Goal: Information Seeking & Learning: Learn about a topic

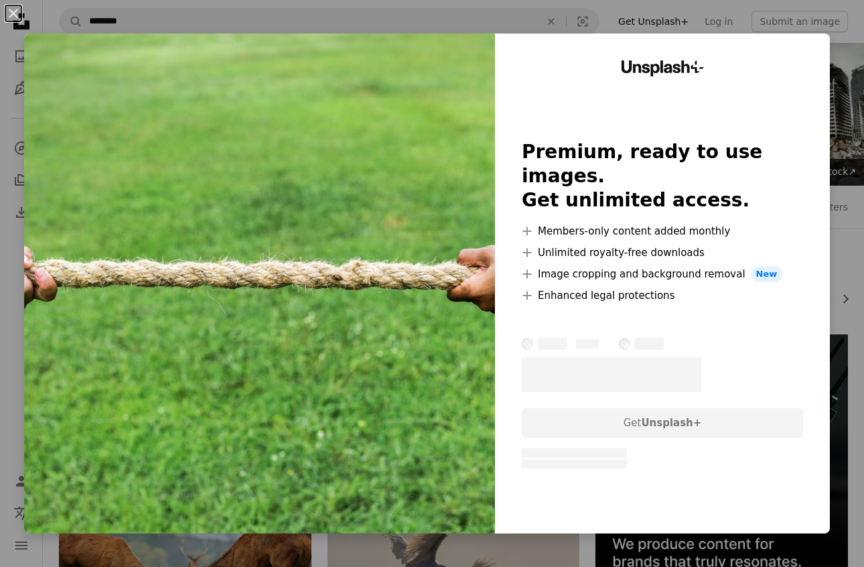
scroll to position [192, 0]
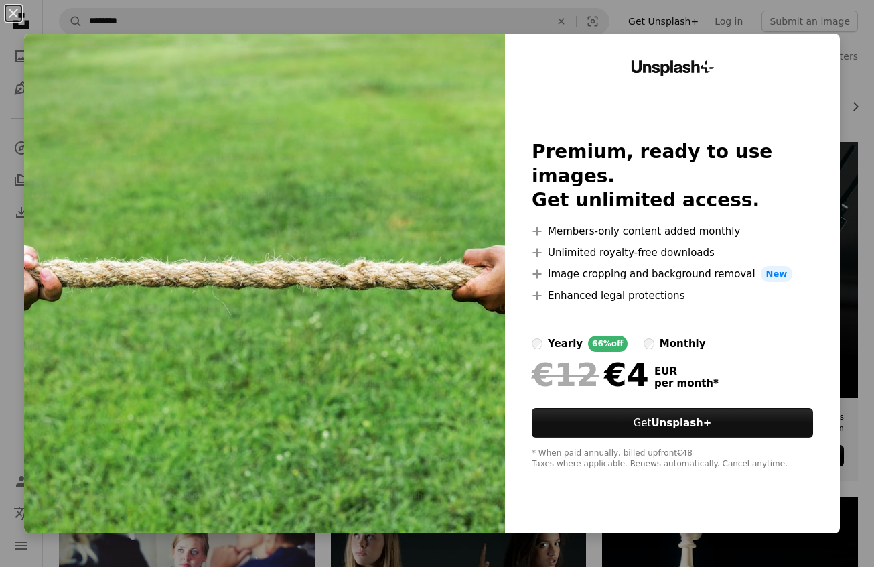
click at [530, 22] on div "An X shape Unsplash+ Premium, ready to use images. Get unlimited access. A plus…" at bounding box center [437, 283] width 874 height 567
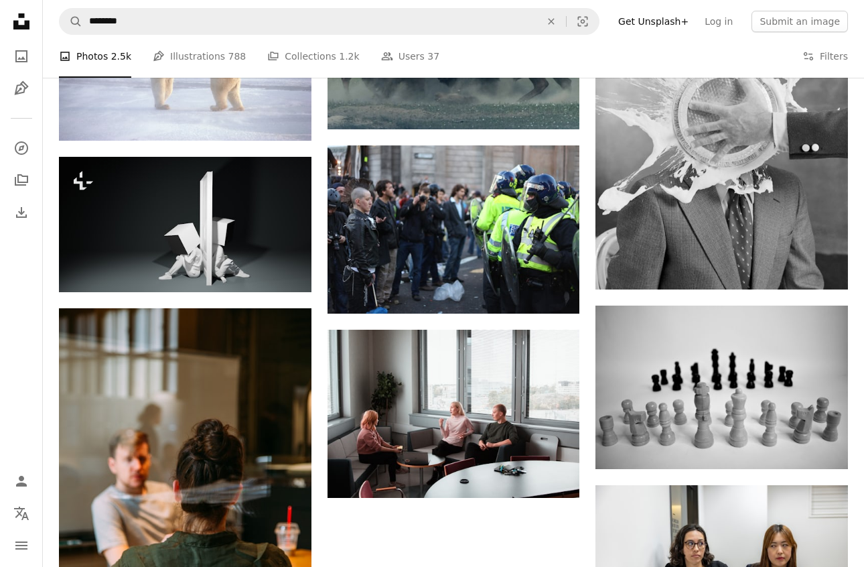
scroll to position [908, 0]
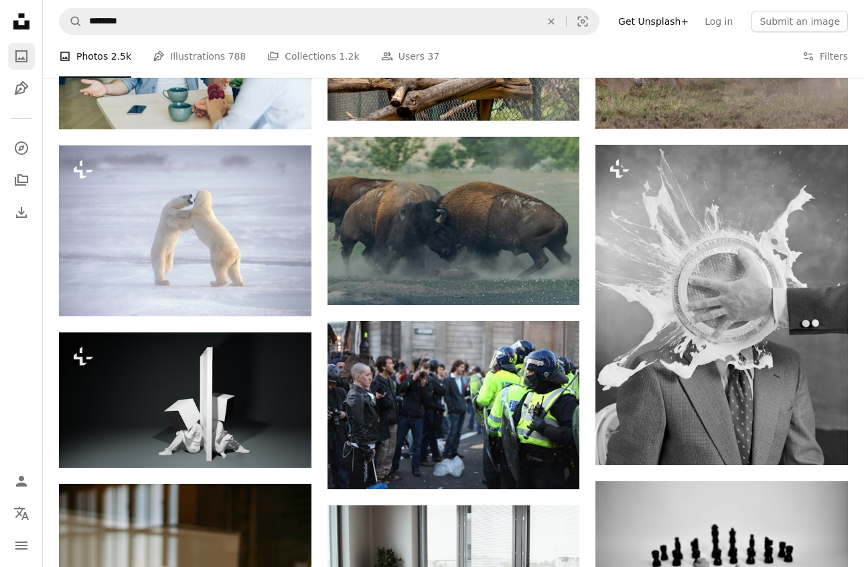
click at [17, 52] on icon "A photo" at bounding box center [21, 56] width 16 height 16
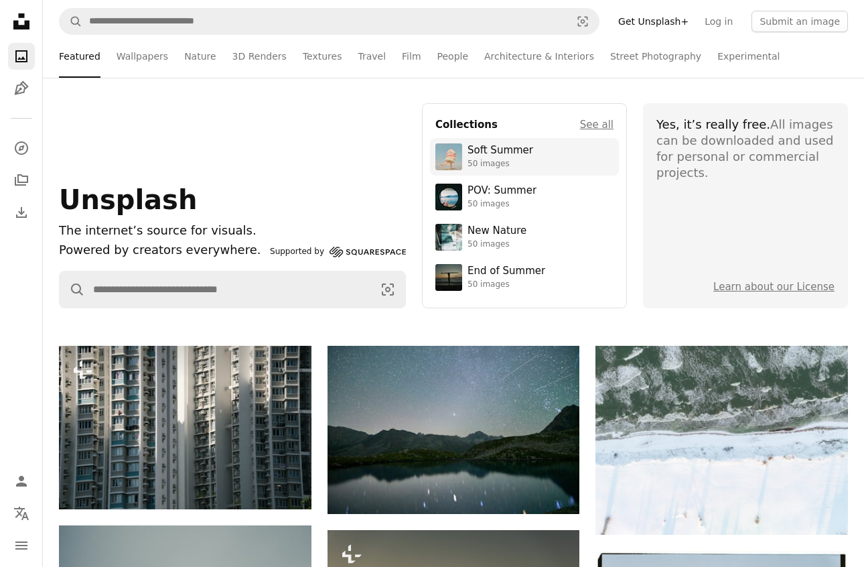
scroll to position [13, 0]
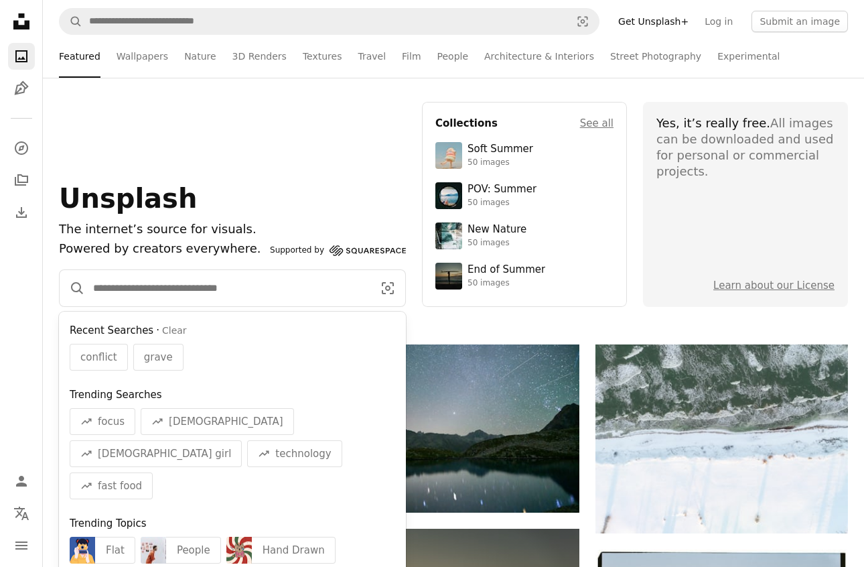
click at [243, 291] on input "Find visuals sitewide" at bounding box center [227, 288] width 285 height 36
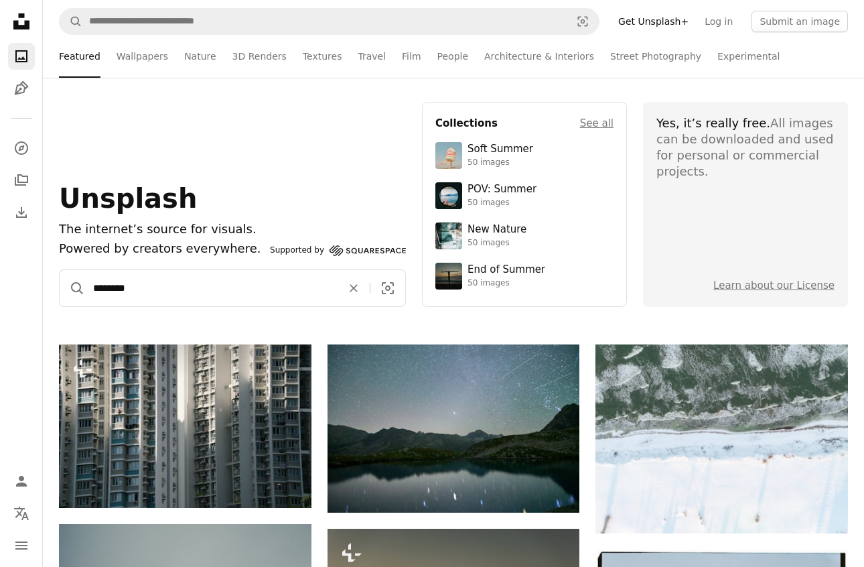
type input "********"
click at [60, 270] on button "A magnifying glass" at bounding box center [72, 288] width 25 height 36
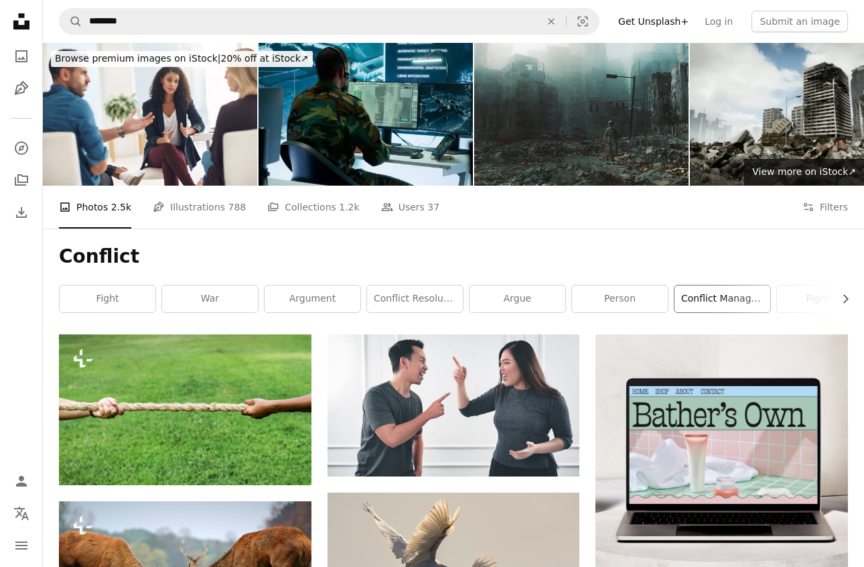
click at [725, 301] on link "conflict management" at bounding box center [722, 298] width 96 height 27
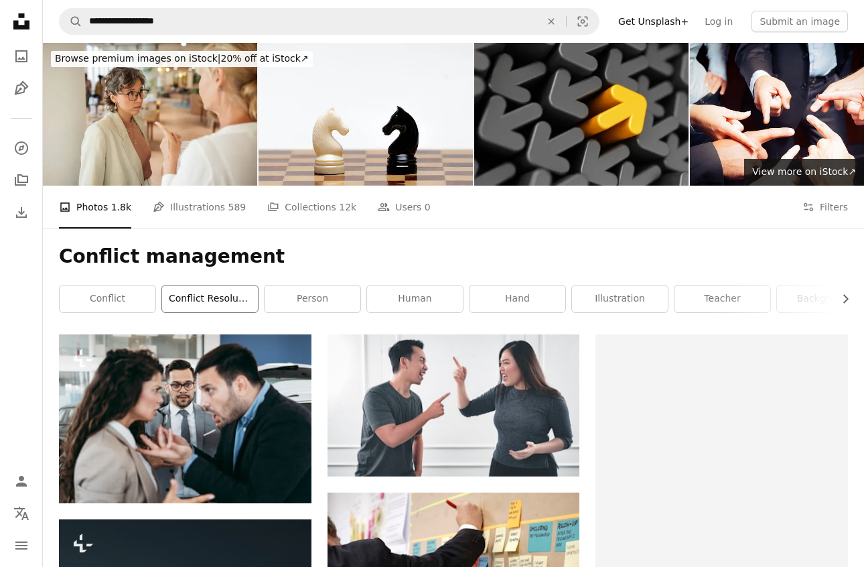
click at [198, 299] on link "conflict resolution" at bounding box center [210, 298] width 96 height 27
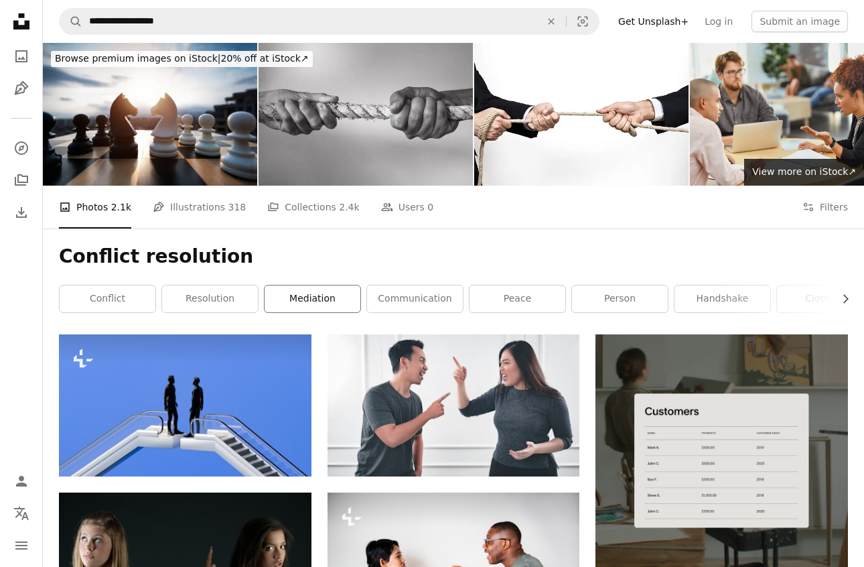
click at [317, 299] on link "mediation" at bounding box center [313, 298] width 96 height 27
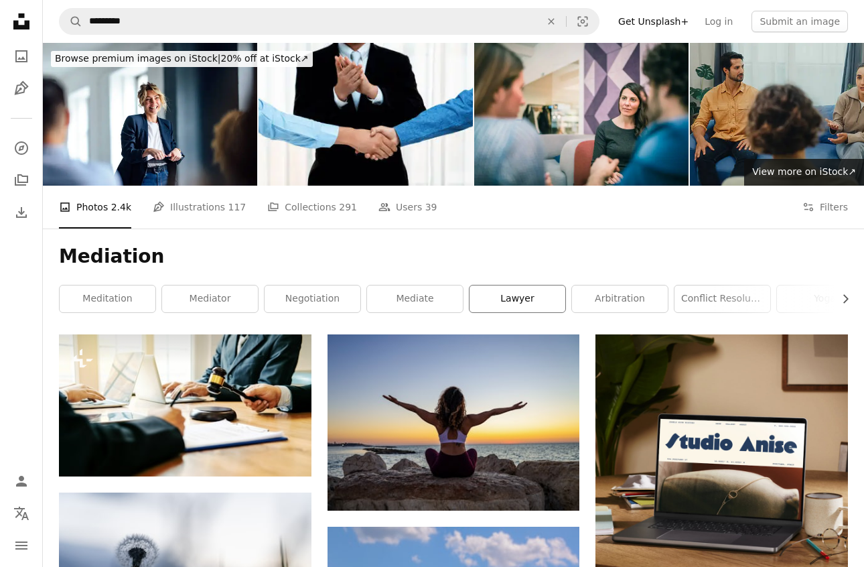
click at [532, 291] on link "lawyer" at bounding box center [517, 298] width 96 height 27
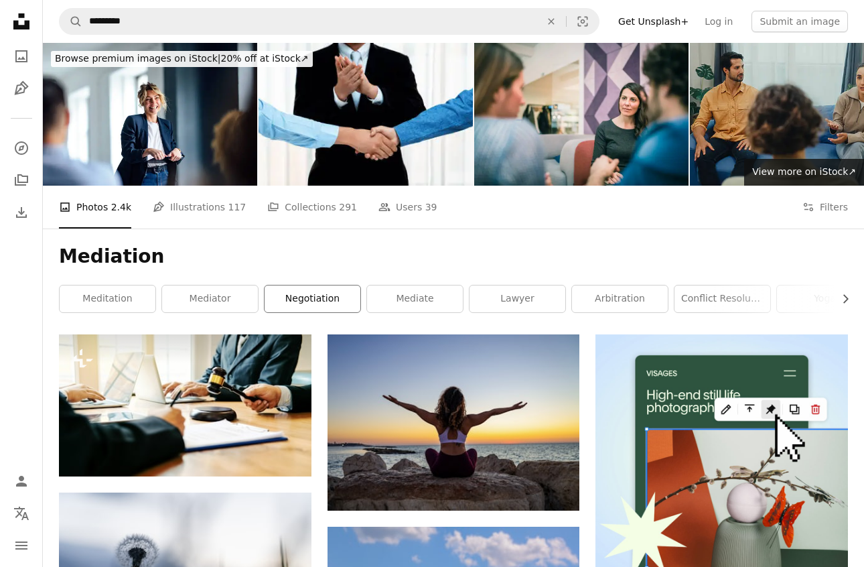
click at [317, 289] on link "negotiation" at bounding box center [313, 298] width 96 height 27
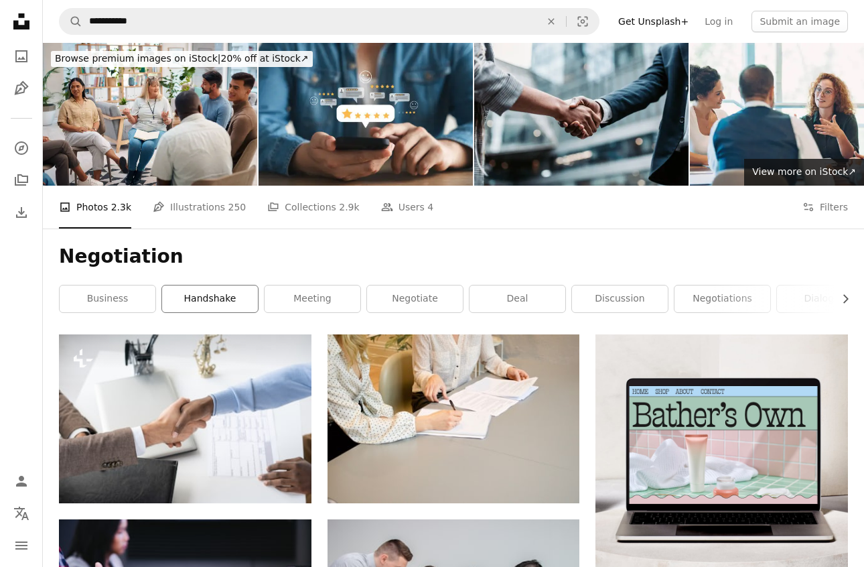
click at [212, 300] on link "handshake" at bounding box center [210, 298] width 96 height 27
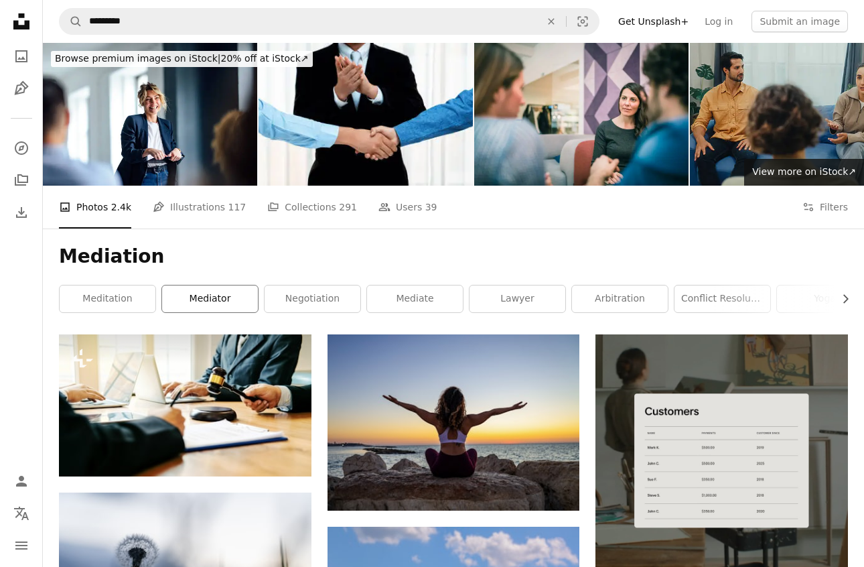
click at [209, 299] on link "mediator" at bounding box center [210, 298] width 96 height 27
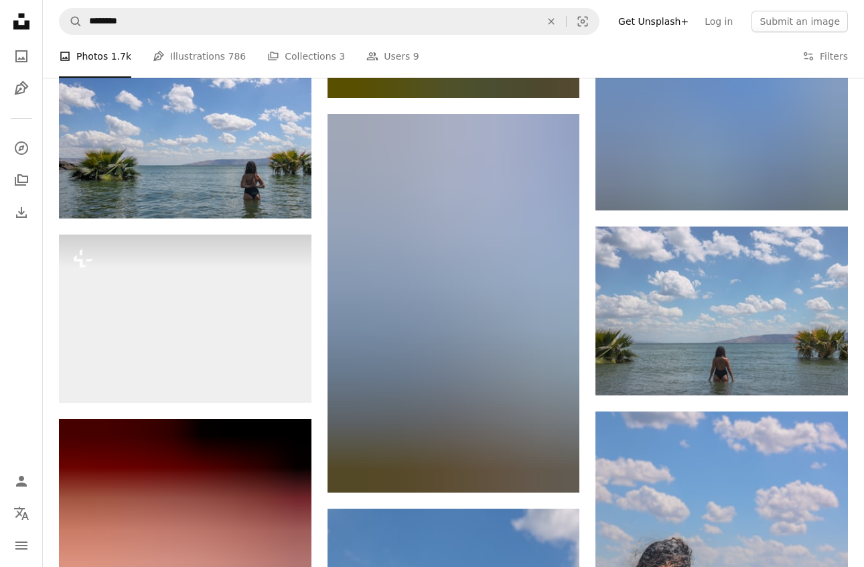
scroll to position [1173, 0]
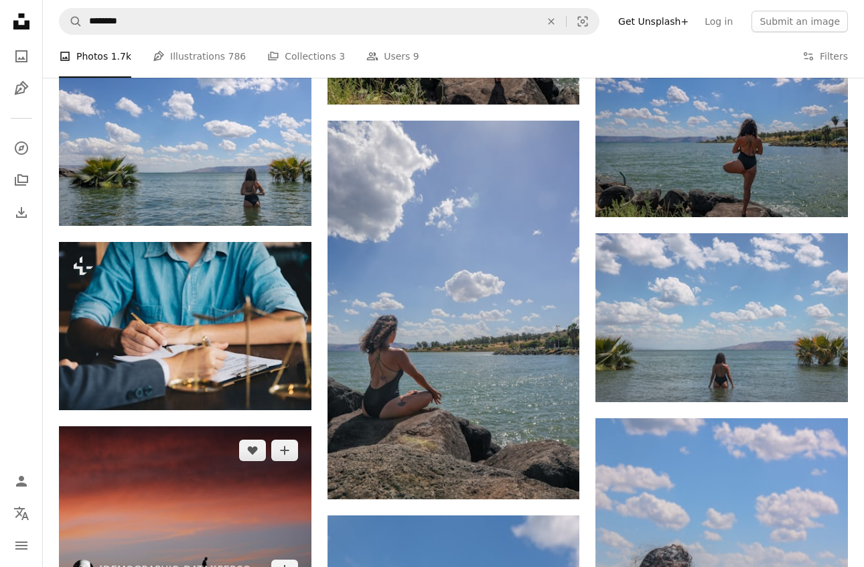
click at [186, 465] on img at bounding box center [185, 510] width 252 height 168
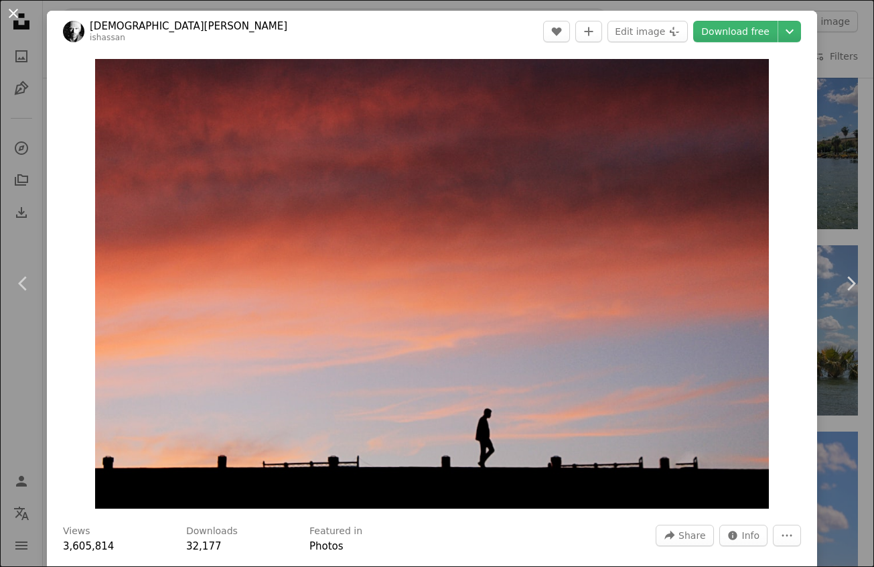
click at [13, 13] on button "An X shape" at bounding box center [13, 13] width 16 height 16
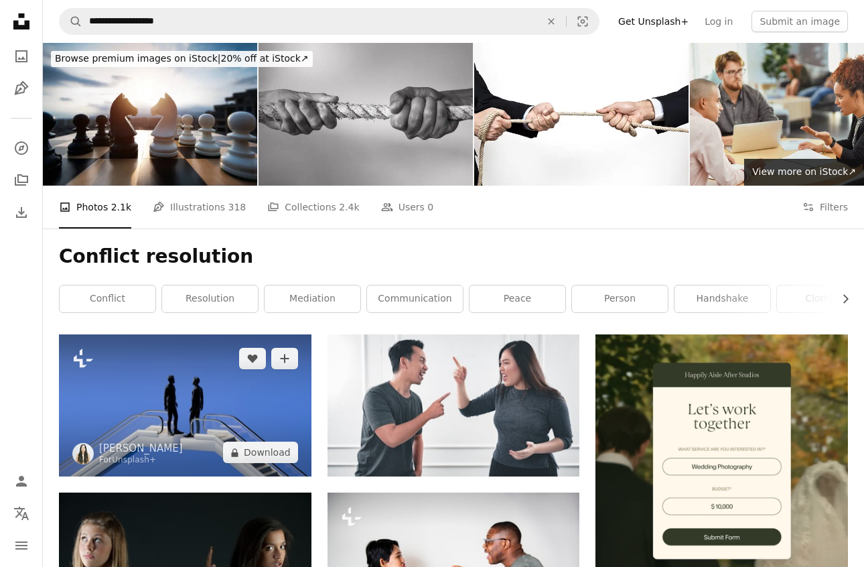
click at [193, 395] on img at bounding box center [185, 405] width 252 height 142
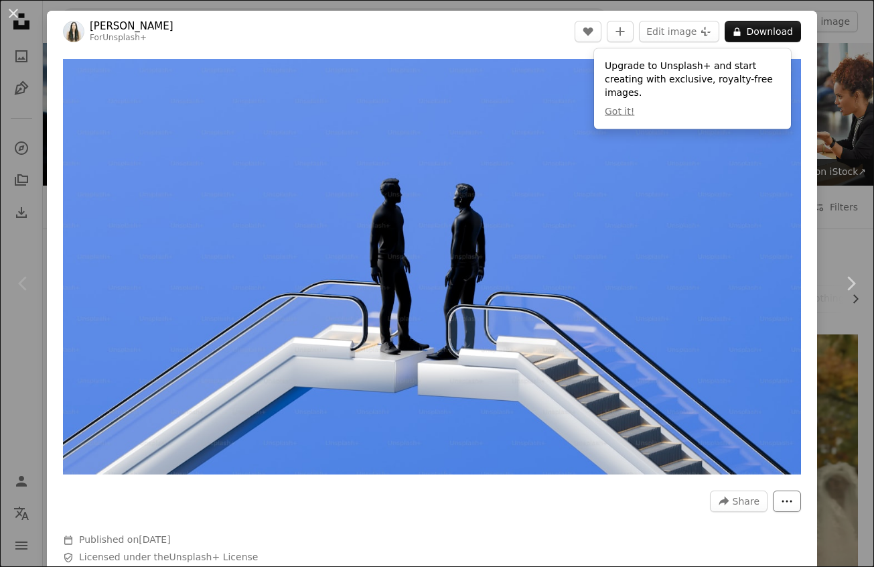
click at [782, 500] on icon "More Actions" at bounding box center [787, 501] width 10 height 2
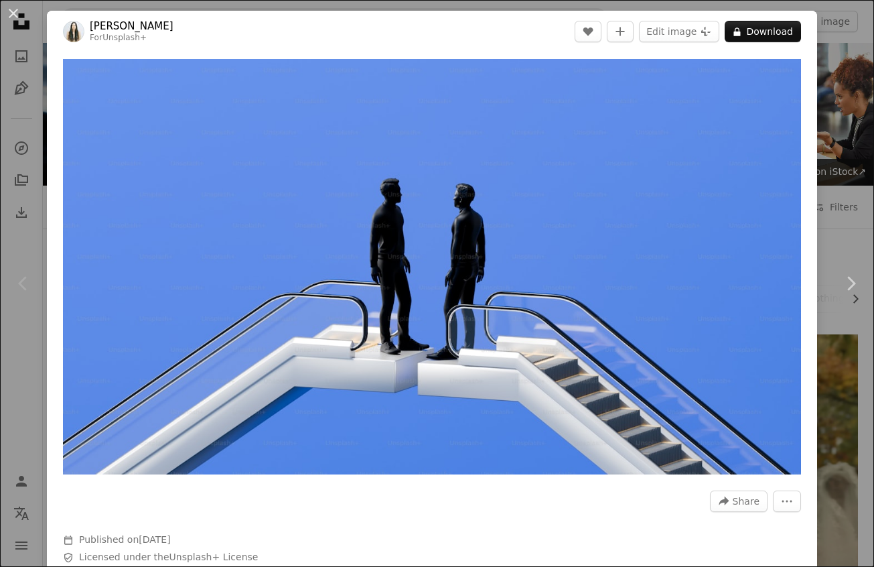
click at [16, 11] on button "An X shape" at bounding box center [13, 13] width 16 height 16
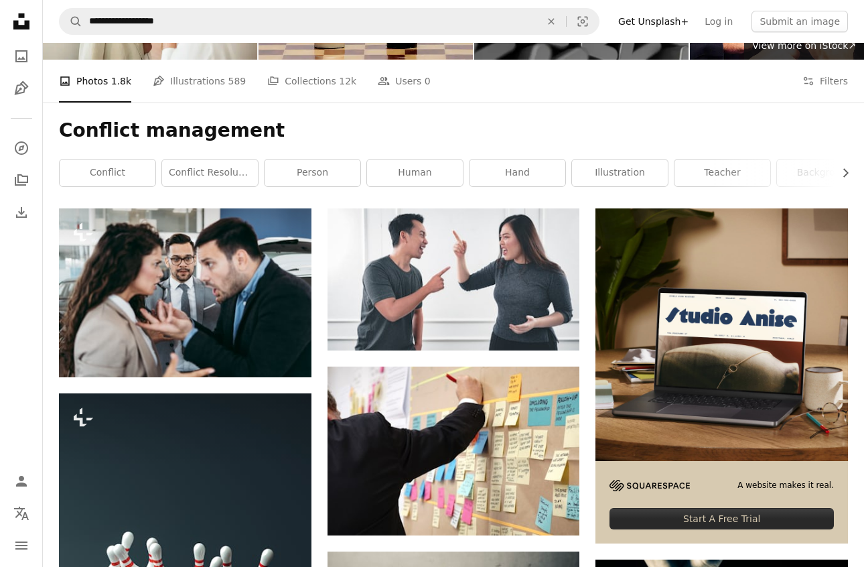
scroll to position [18, 0]
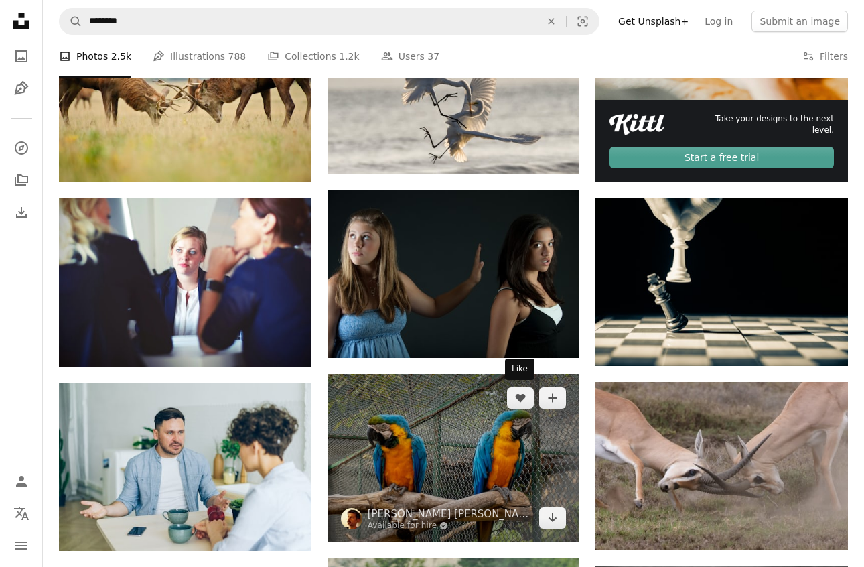
scroll to position [488, 0]
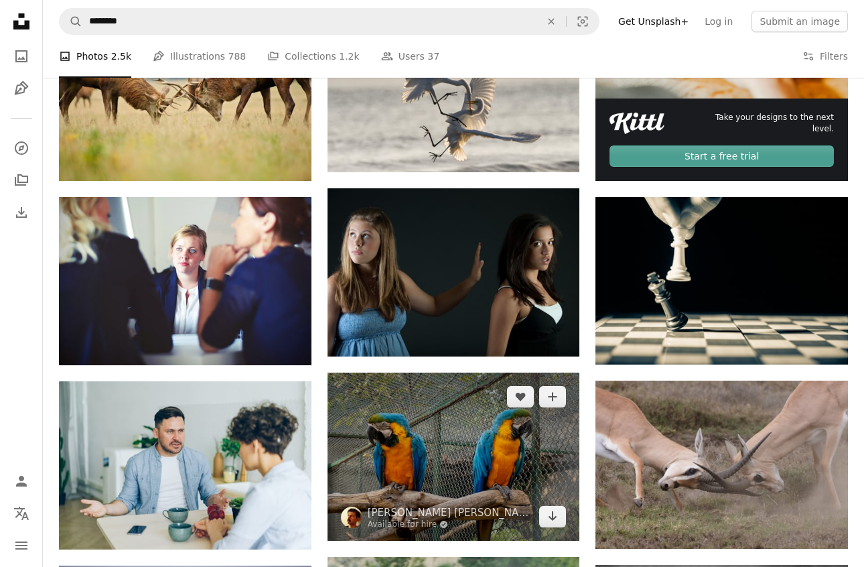
click at [456, 453] on img at bounding box center [453, 456] width 252 height 168
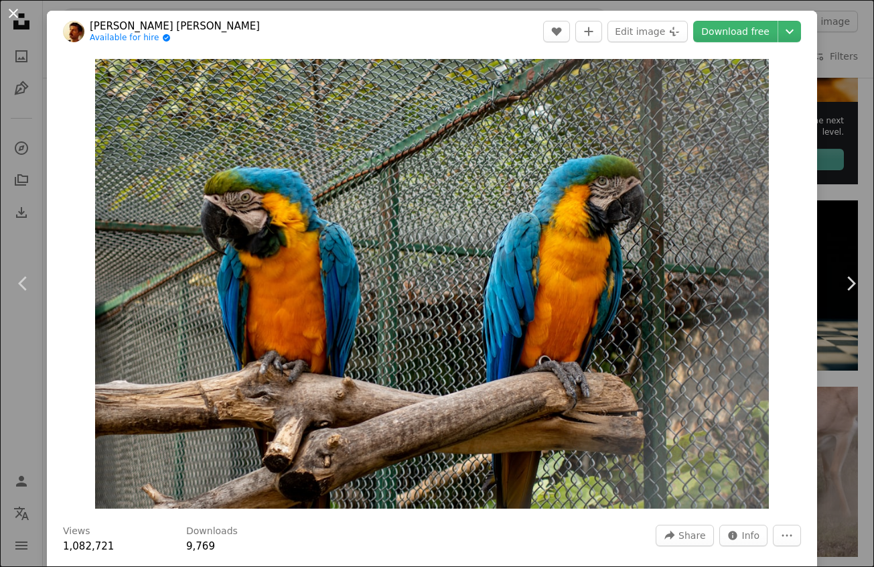
click at [13, 13] on button "An X shape" at bounding box center [13, 13] width 16 height 16
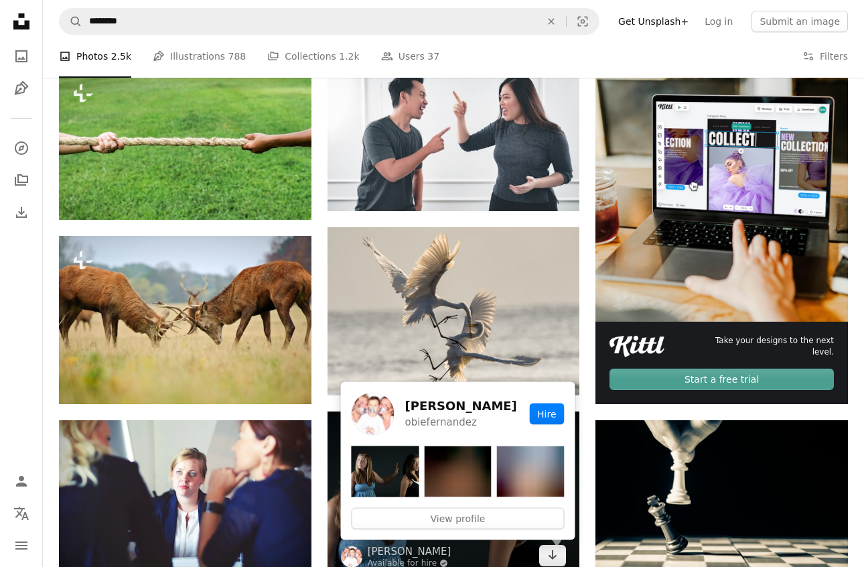
scroll to position [147, 0]
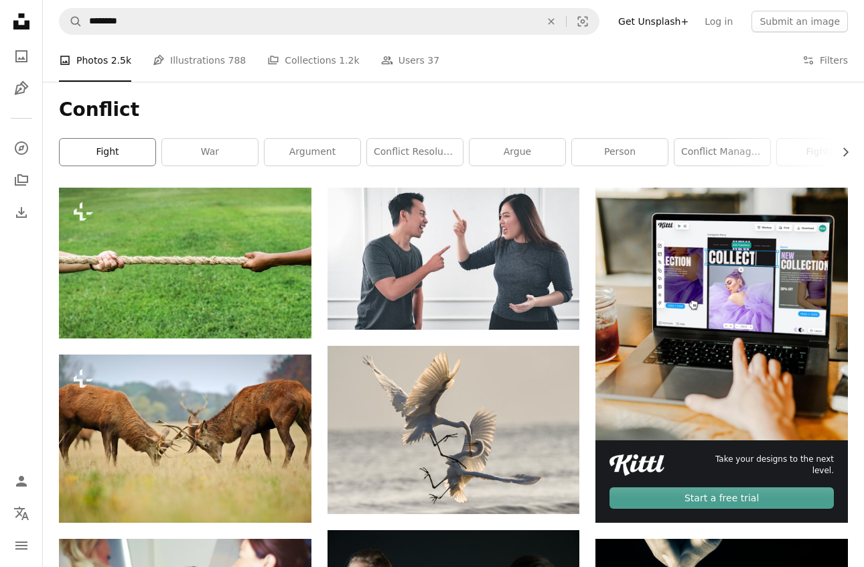
click at [100, 154] on link "fight" at bounding box center [108, 152] width 96 height 27
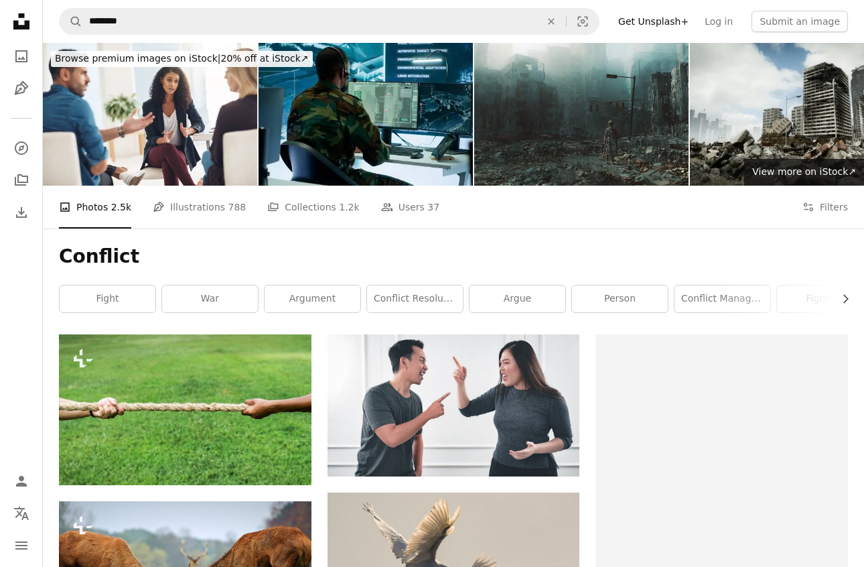
scroll to position [147, 0]
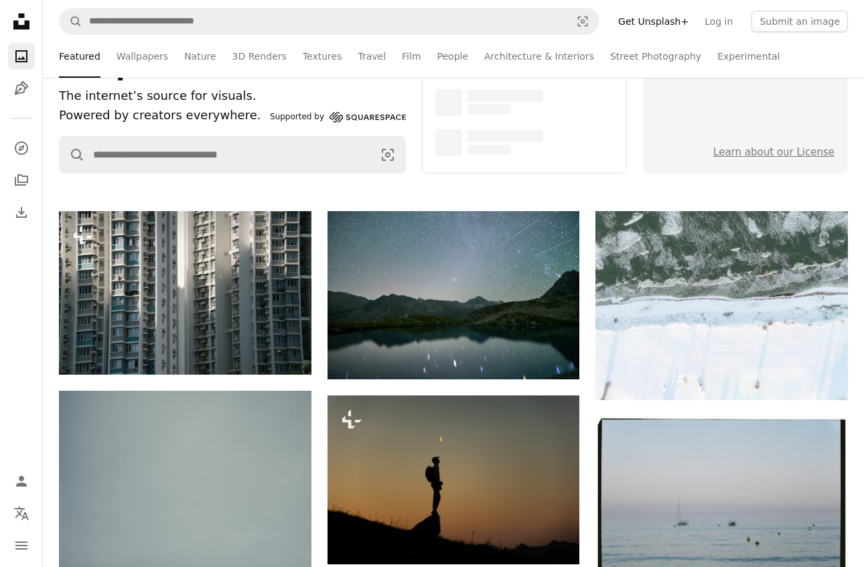
scroll to position [13, 0]
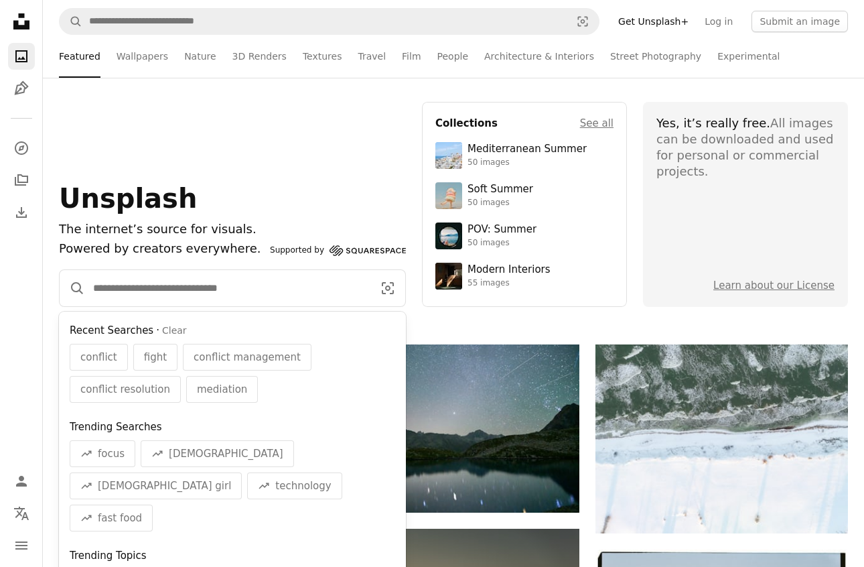
click at [135, 295] on input "Find visuals sitewide" at bounding box center [227, 288] width 285 height 36
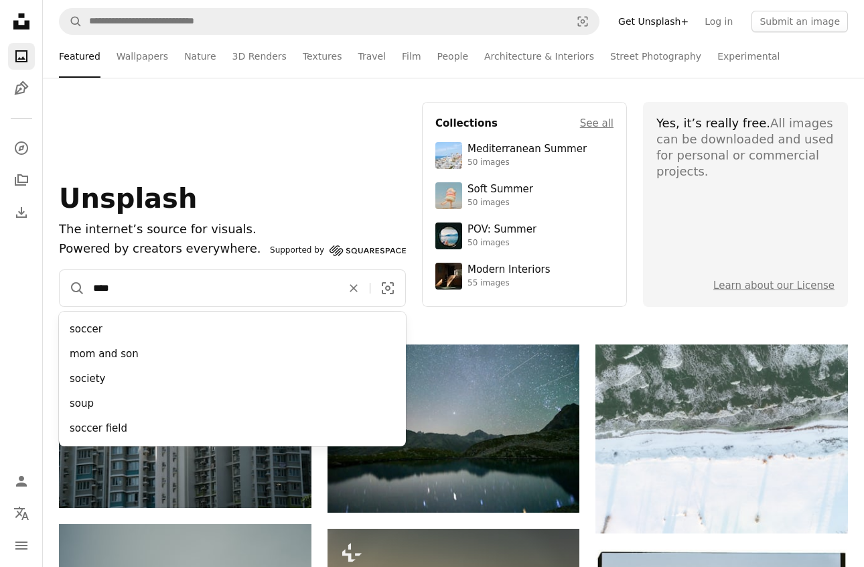
type input "*****"
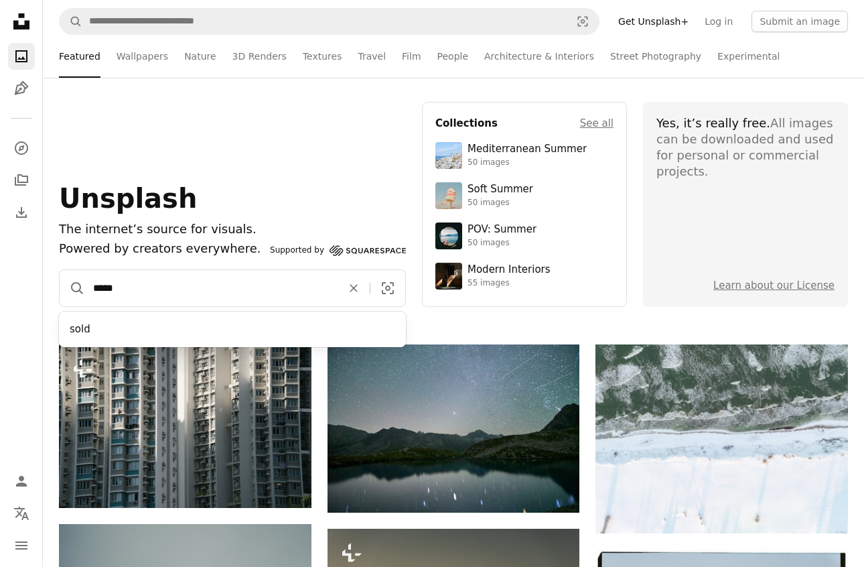
click button "A magnifying glass" at bounding box center [72, 288] width 25 height 36
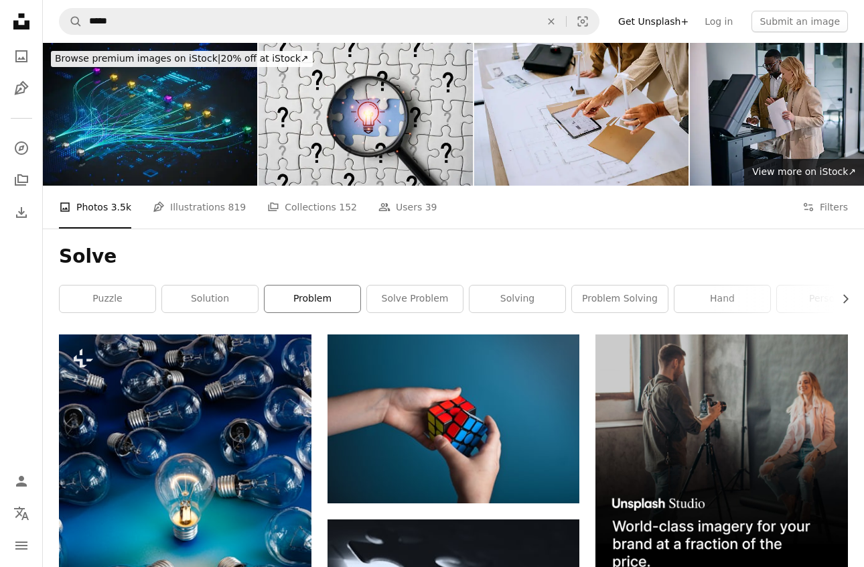
click at [303, 299] on link "problem" at bounding box center [313, 298] width 96 height 27
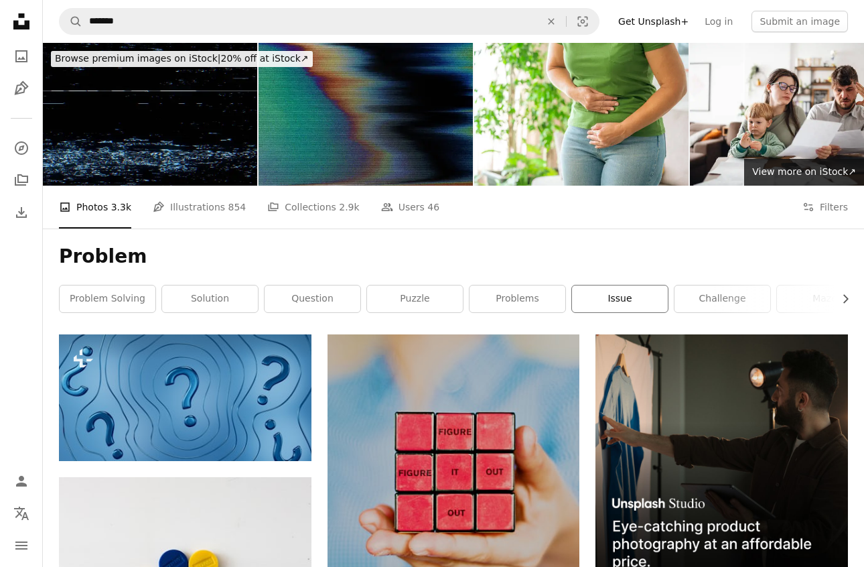
click at [609, 292] on link "issue" at bounding box center [620, 298] width 96 height 27
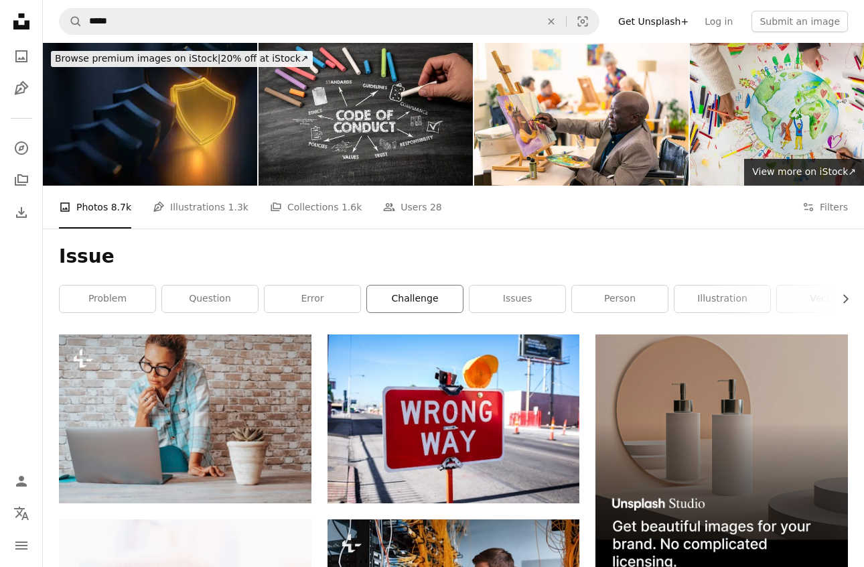
click at [396, 291] on link "challenge" at bounding box center [415, 298] width 96 height 27
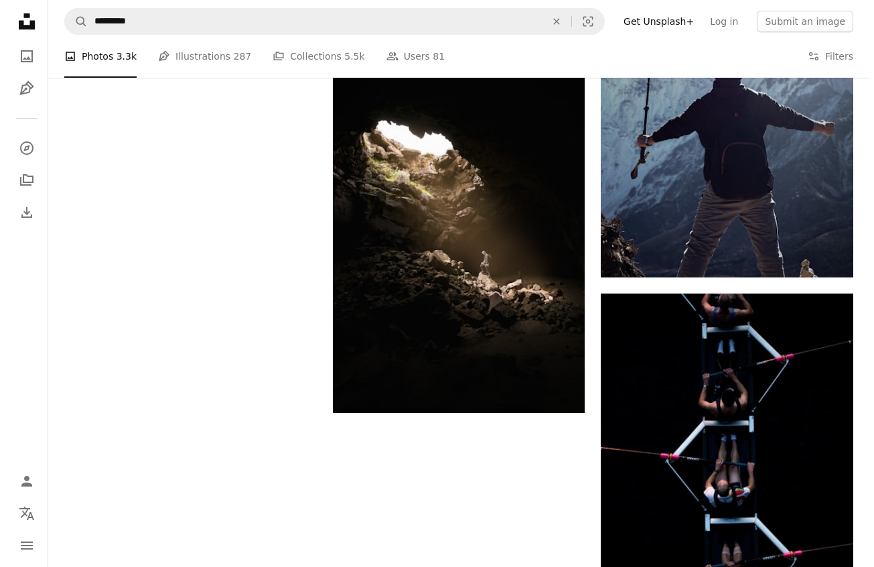
scroll to position [1752, 0]
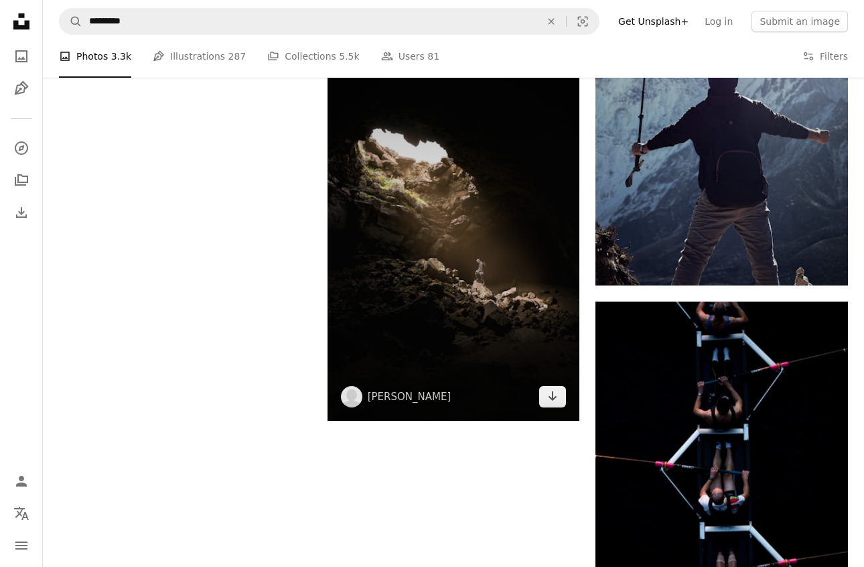
click at [425, 352] on img at bounding box center [453, 231] width 252 height 378
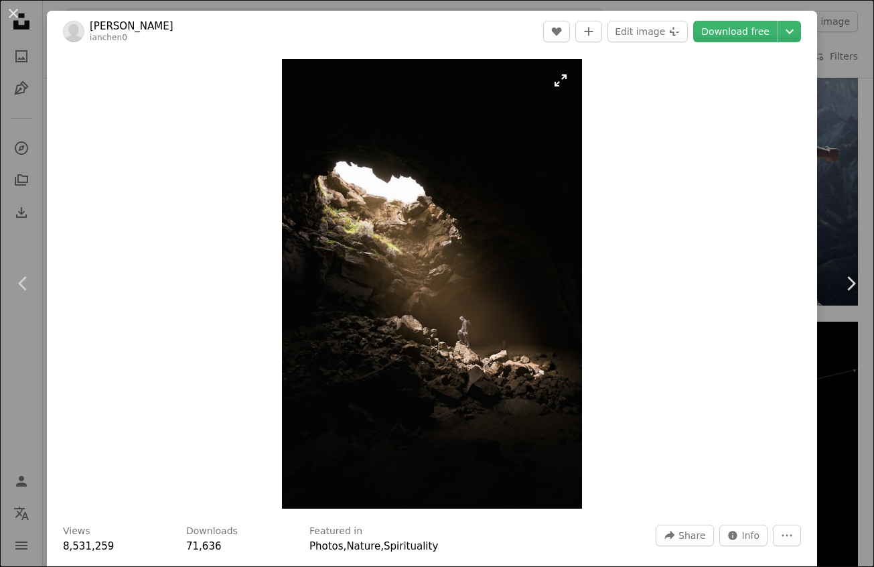
click at [423, 366] on img "Zoom in on this image" at bounding box center [432, 283] width 300 height 449
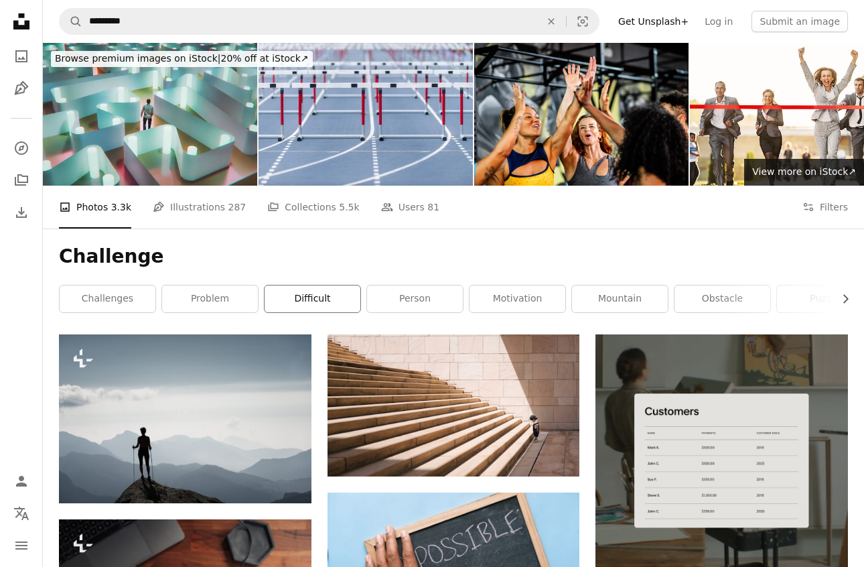
click at [301, 295] on link "difficult" at bounding box center [313, 298] width 96 height 27
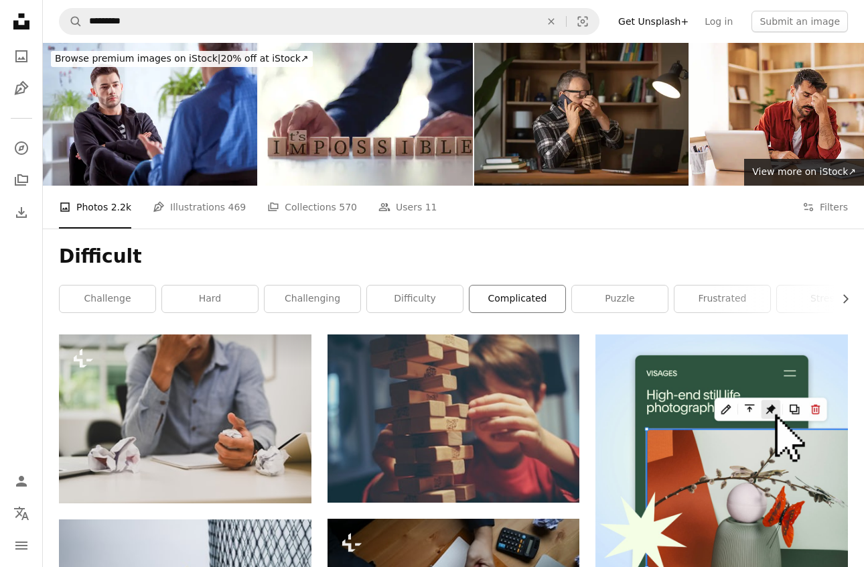
click at [491, 292] on link "complicated" at bounding box center [517, 298] width 96 height 27
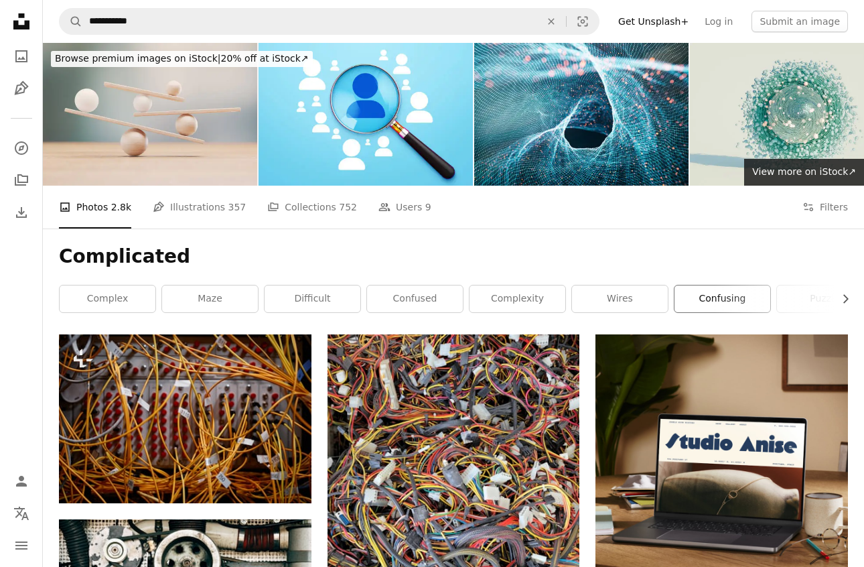
click at [715, 300] on link "confusing" at bounding box center [722, 298] width 96 height 27
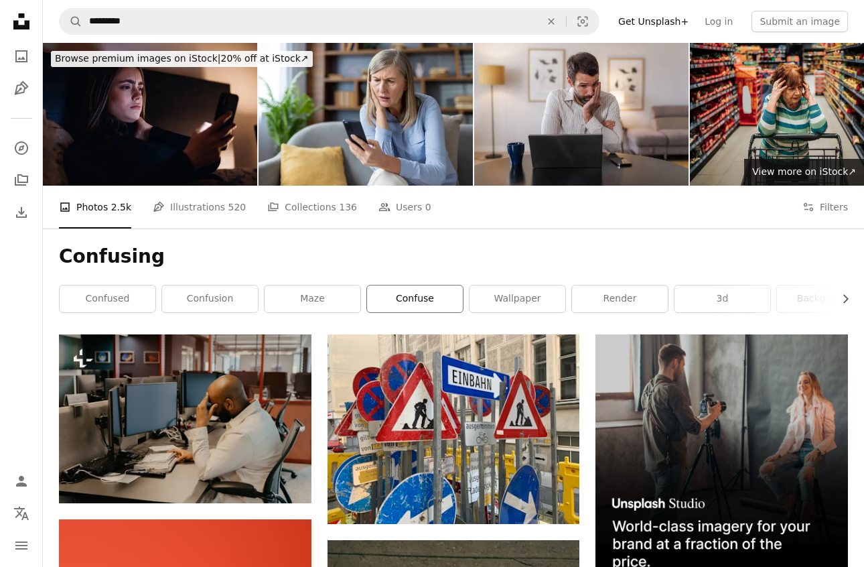
click at [415, 300] on link "confuse" at bounding box center [415, 298] width 96 height 27
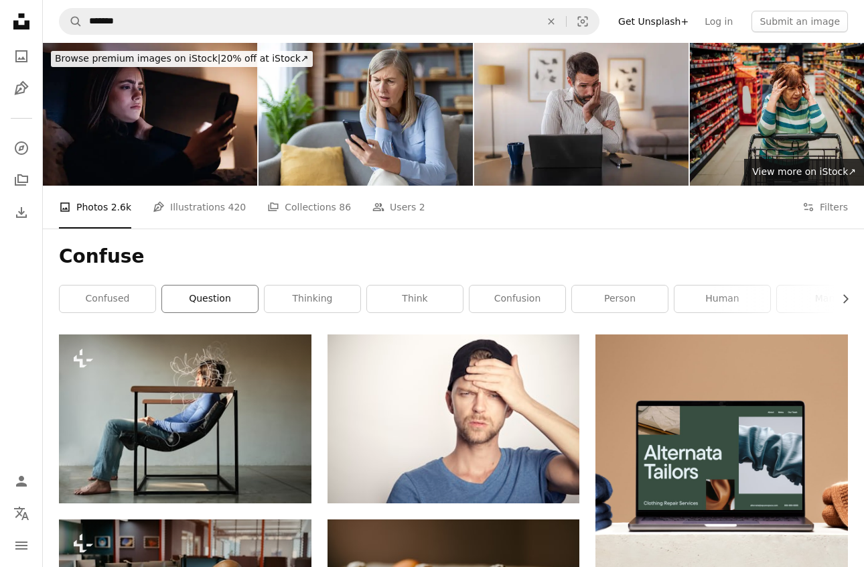
click at [214, 299] on link "question" at bounding box center [210, 298] width 96 height 27
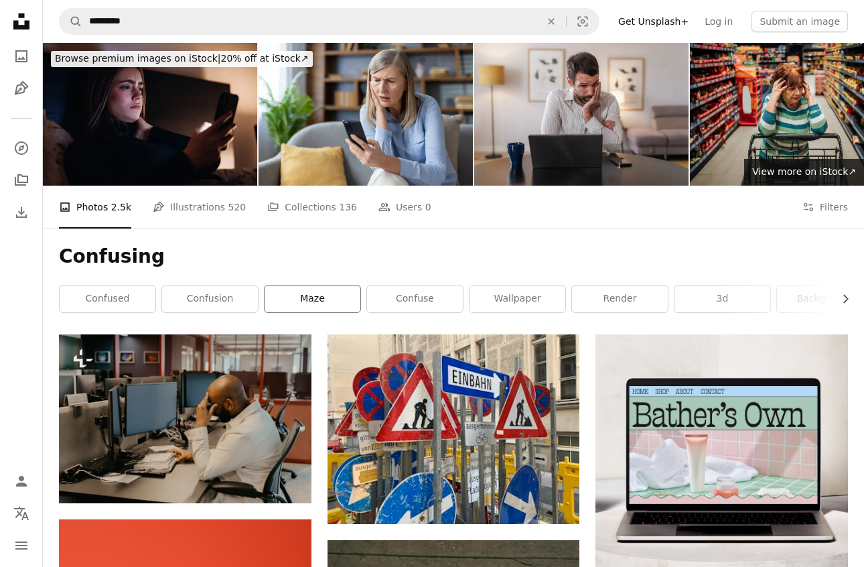
click at [295, 291] on link "maze" at bounding box center [313, 298] width 96 height 27
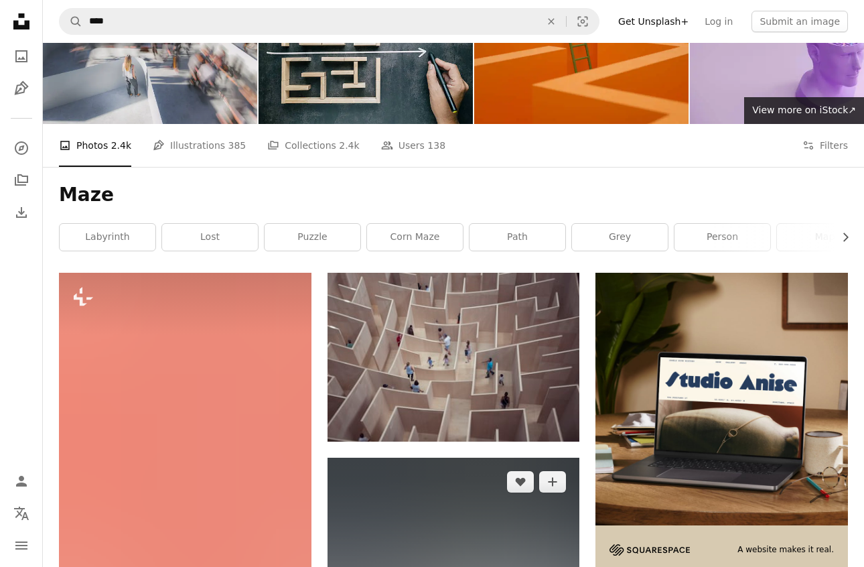
scroll to position [37, 0]
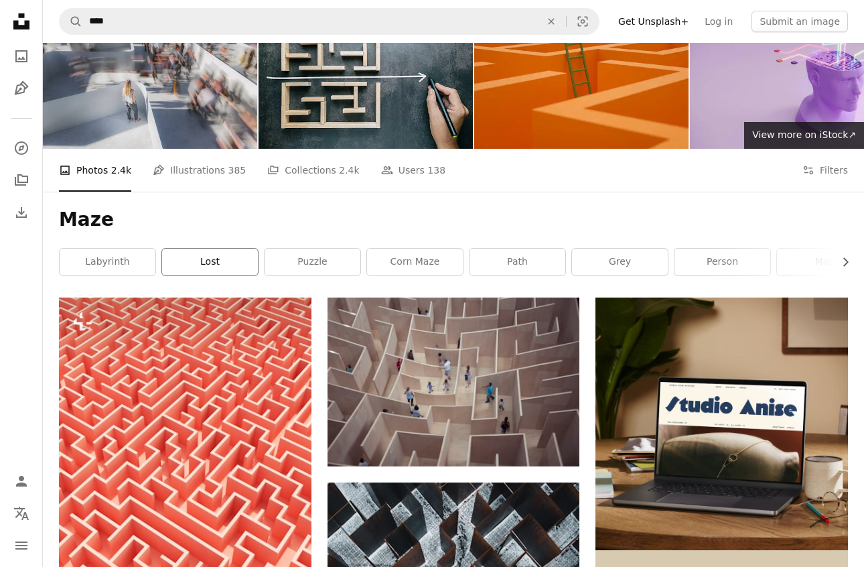
click at [239, 255] on link "lost" at bounding box center [210, 261] width 96 height 27
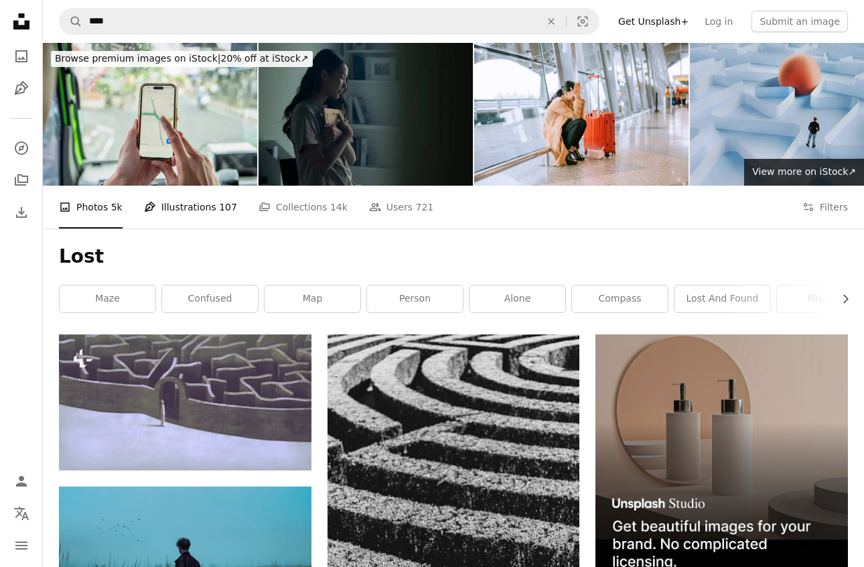
click at [189, 208] on link "Pen Tool Illustrations 107" at bounding box center [190, 207] width 93 height 43
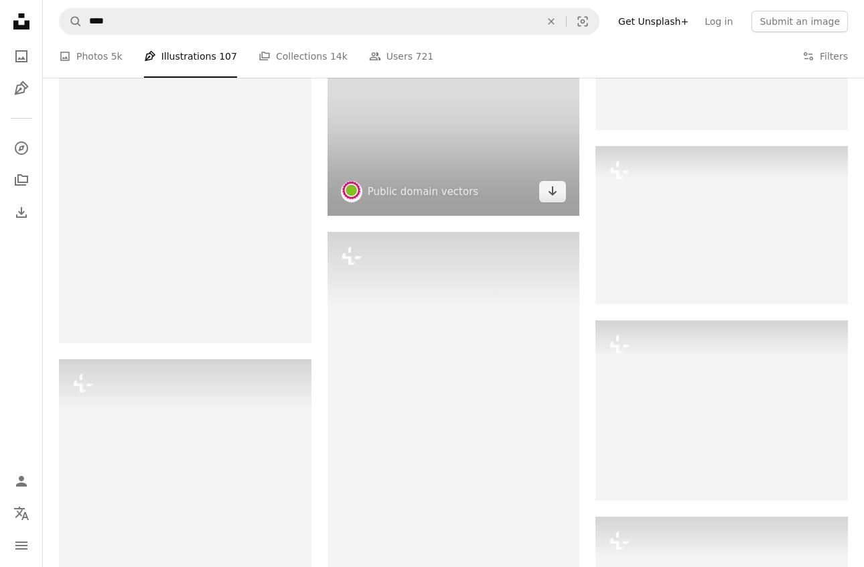
scroll to position [1180, 0]
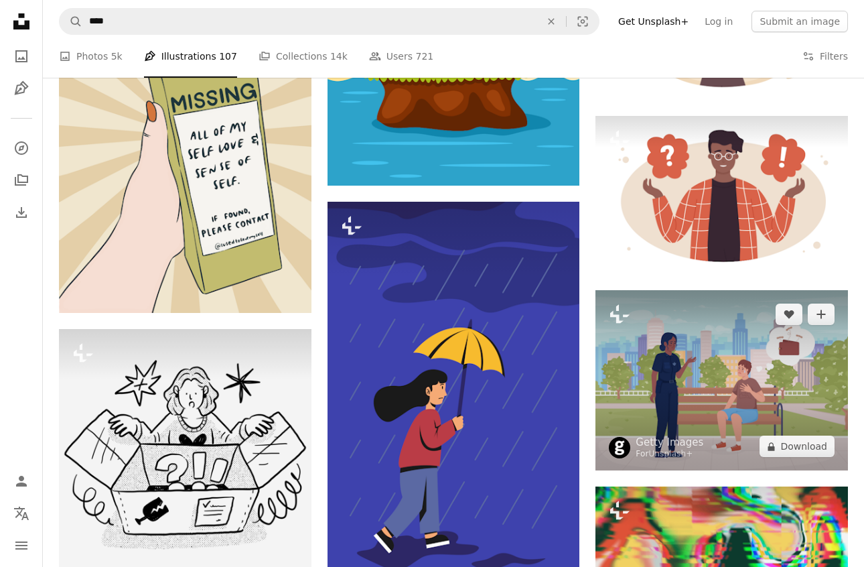
click at [748, 378] on img at bounding box center [721, 380] width 252 height 180
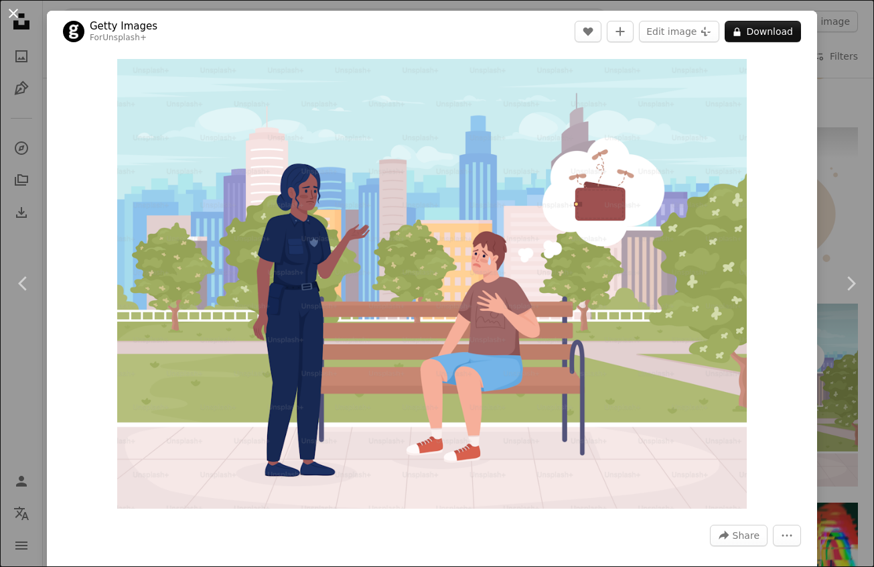
click at [12, 12] on button "An X shape" at bounding box center [13, 13] width 16 height 16
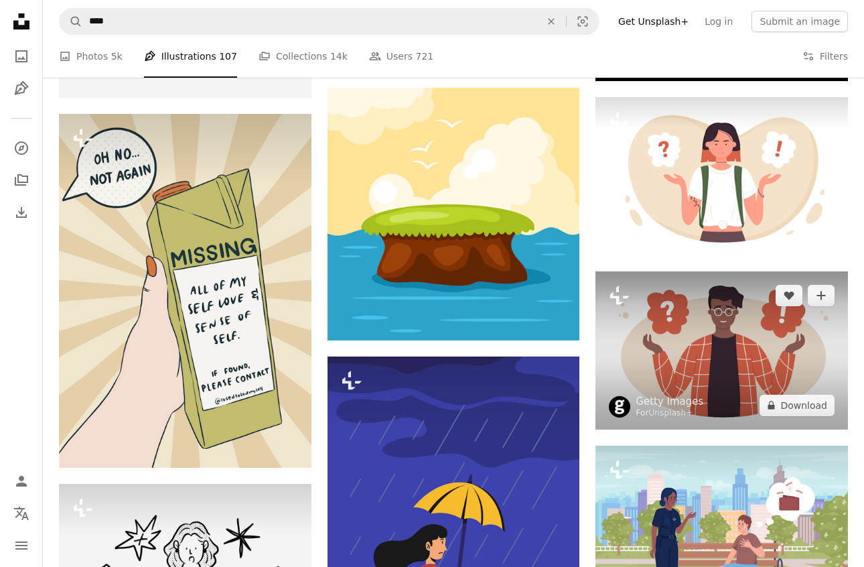
scroll to position [864, 0]
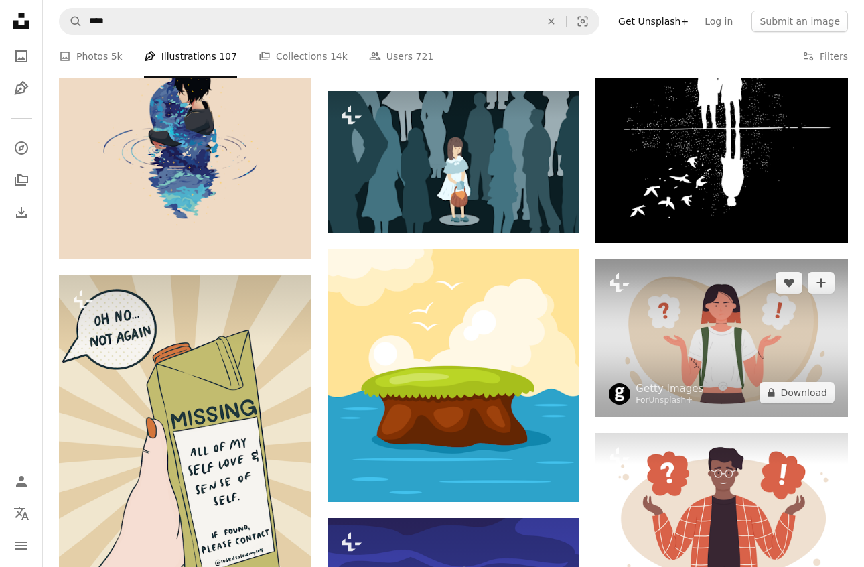
click at [737, 352] on img at bounding box center [721, 338] width 252 height 158
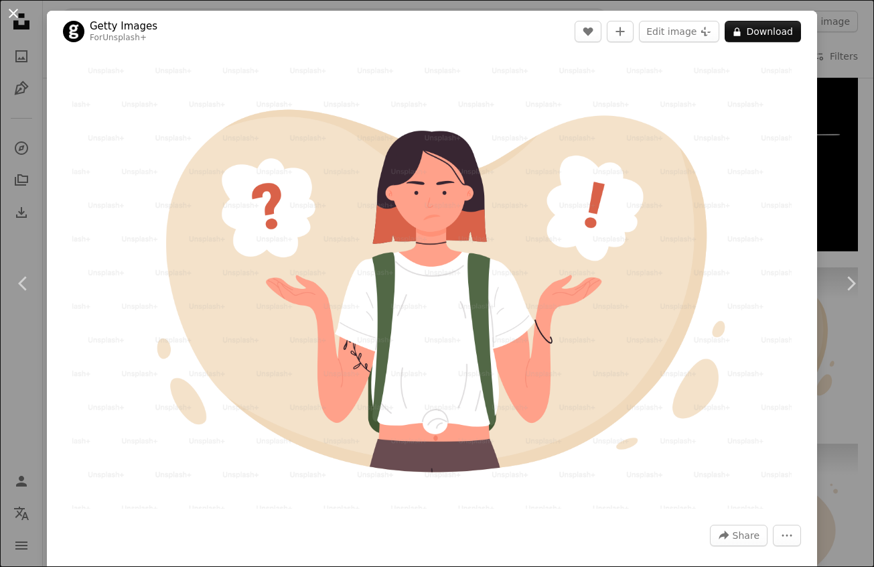
click at [11, 14] on button "An X shape" at bounding box center [13, 13] width 16 height 16
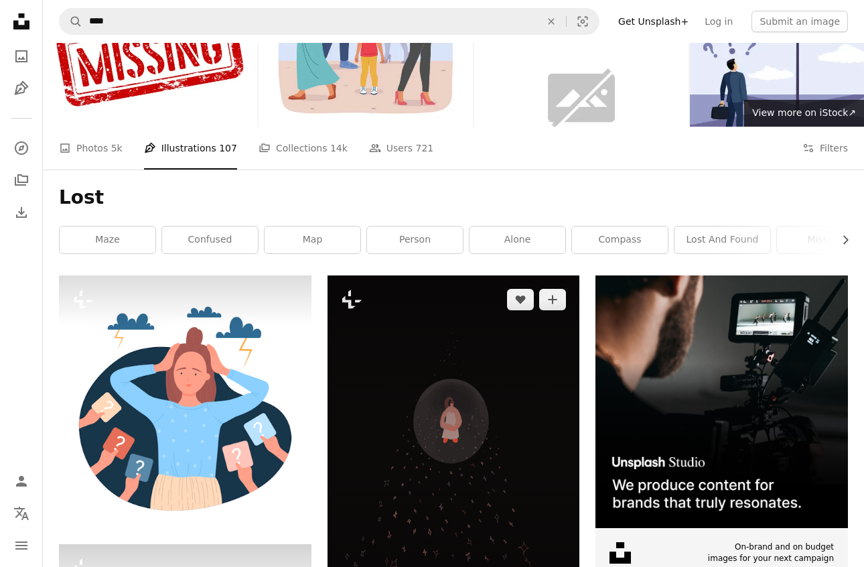
scroll to position [27, 0]
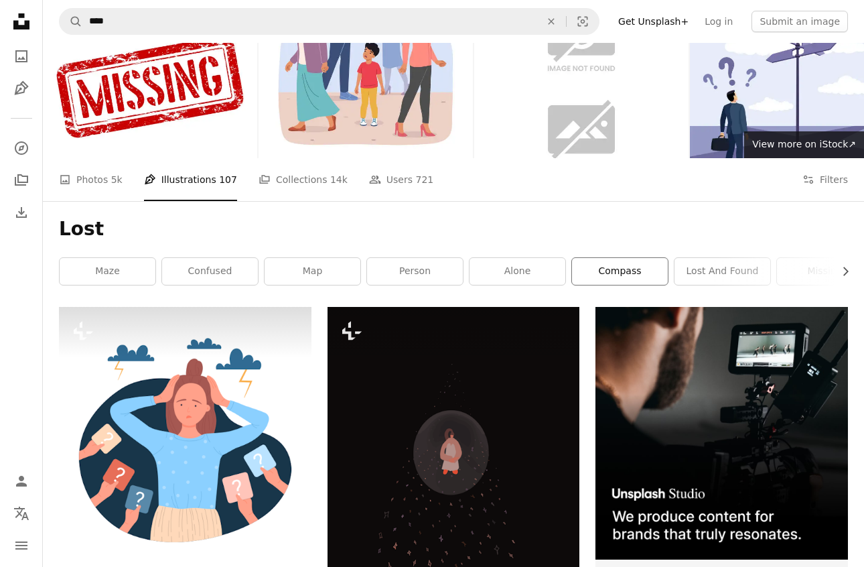
click at [599, 267] on link "compass" at bounding box center [620, 271] width 96 height 27
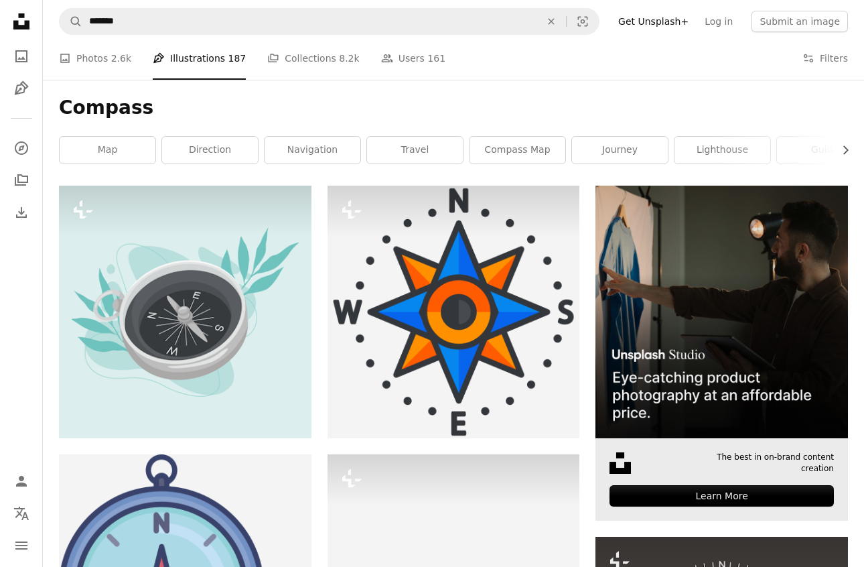
scroll to position [19, 0]
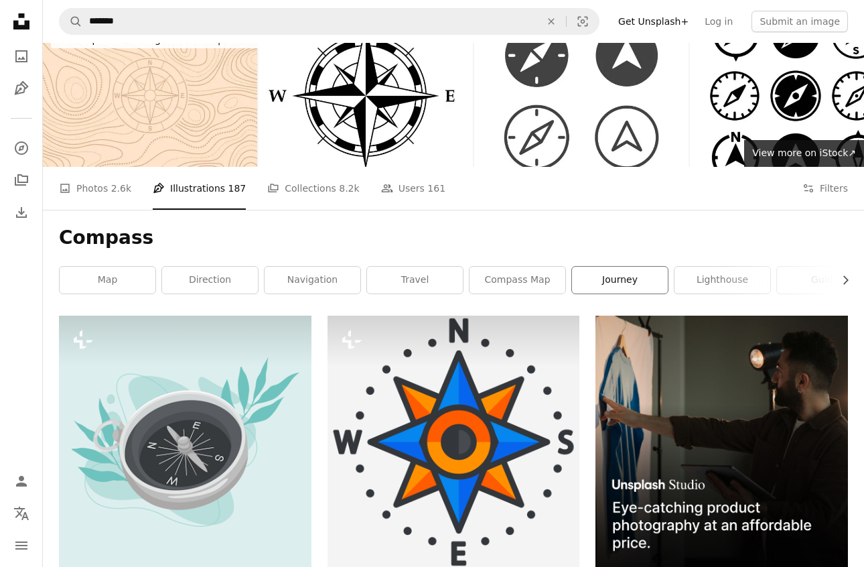
click at [646, 273] on link "journey" at bounding box center [620, 280] width 96 height 27
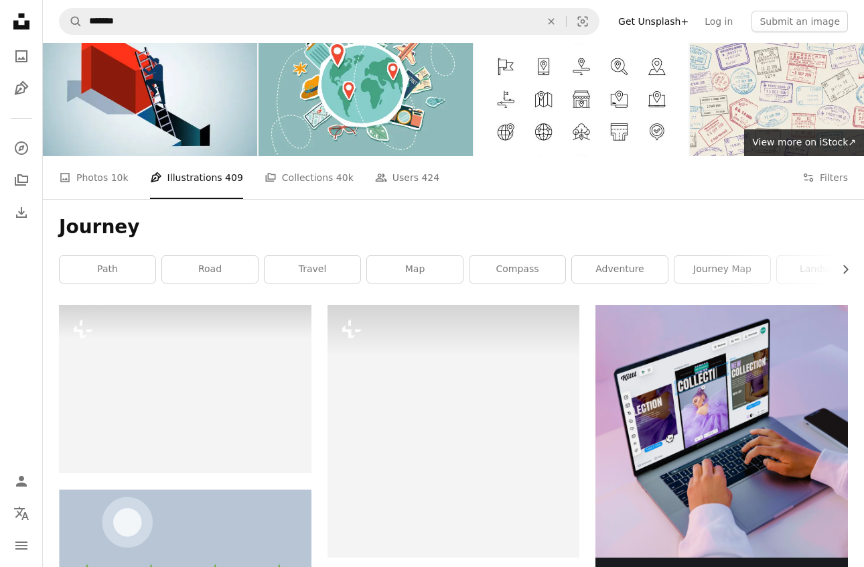
scroll to position [25, 0]
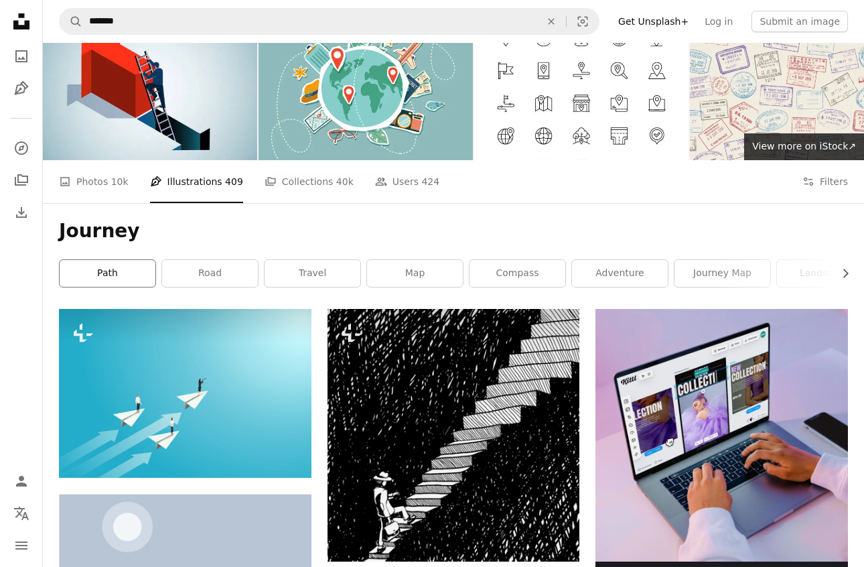
click at [90, 271] on link "path" at bounding box center [108, 273] width 96 height 27
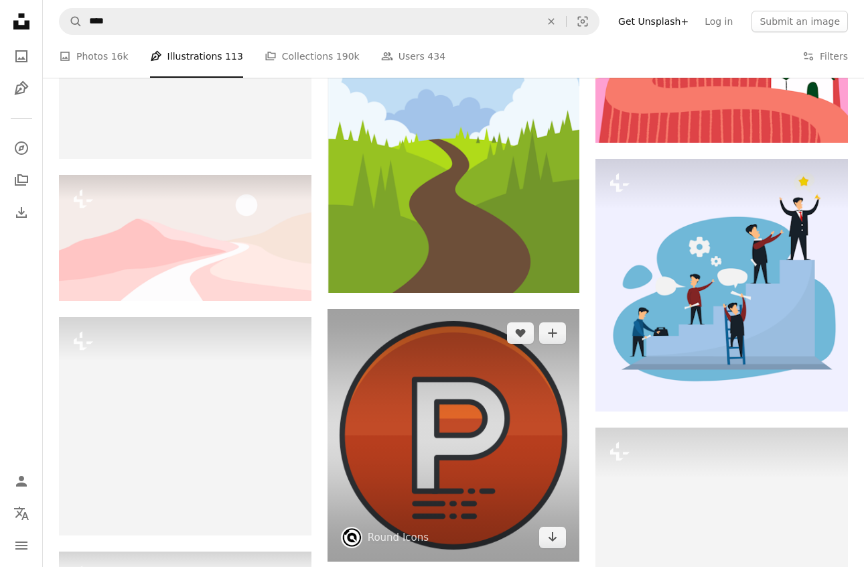
scroll to position [860, 0]
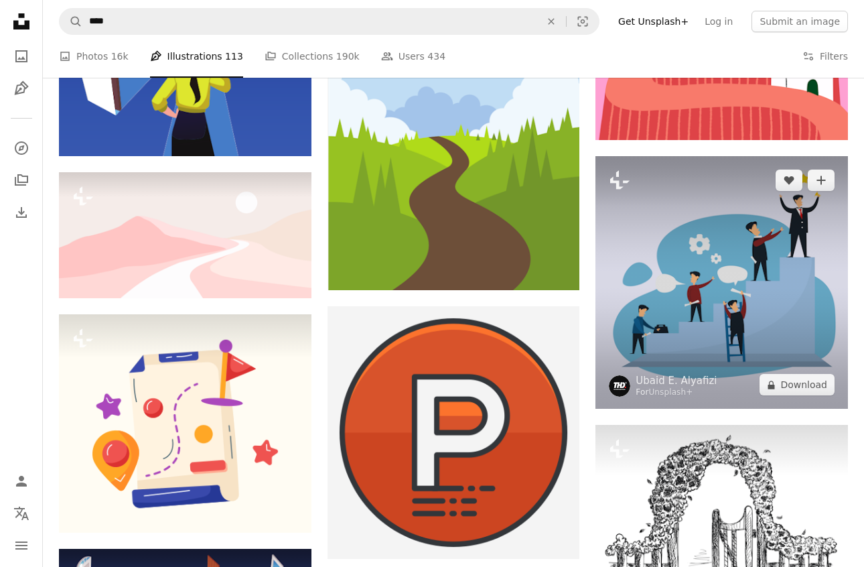
click at [683, 320] on img at bounding box center [721, 282] width 252 height 252
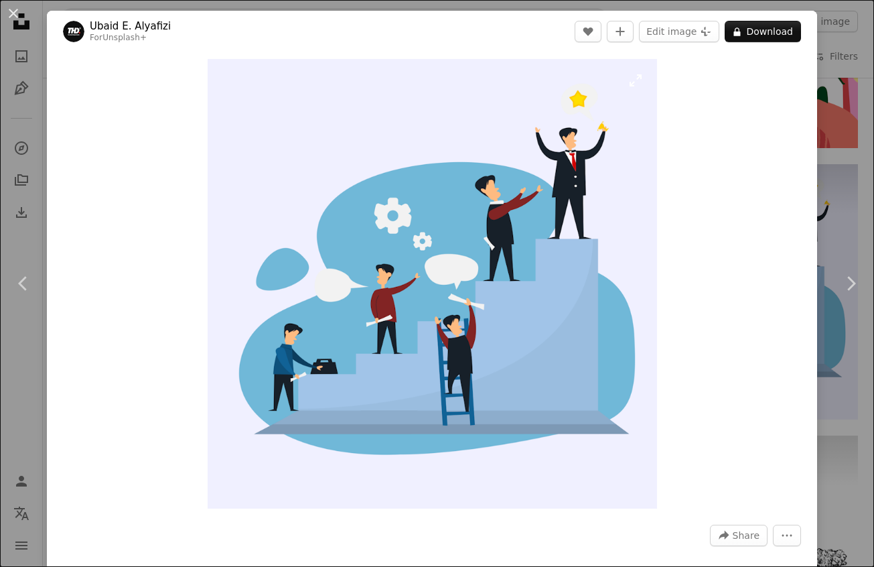
click at [386, 286] on img "Zoom in on this image" at bounding box center [432, 283] width 449 height 449
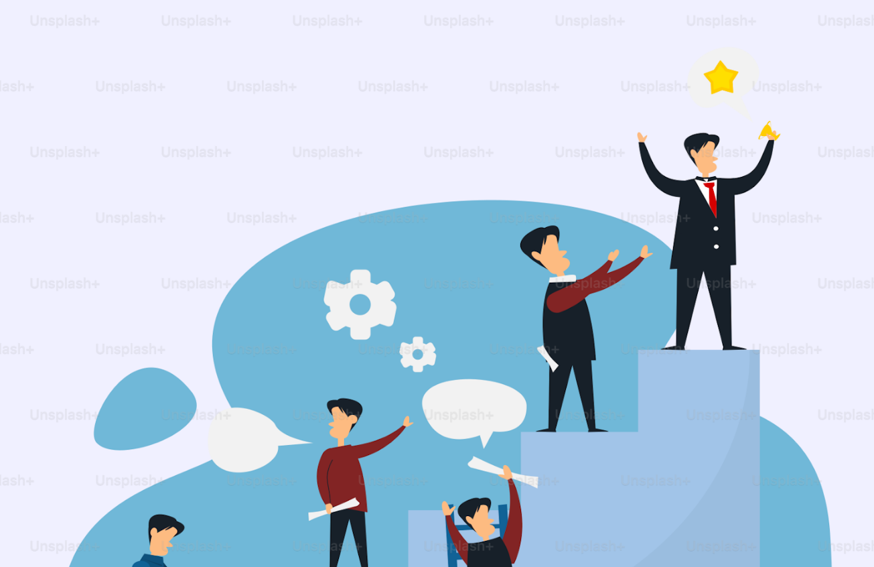
click at [386, 286] on img "Zoom out on this image" at bounding box center [436, 436] width 875 height 875
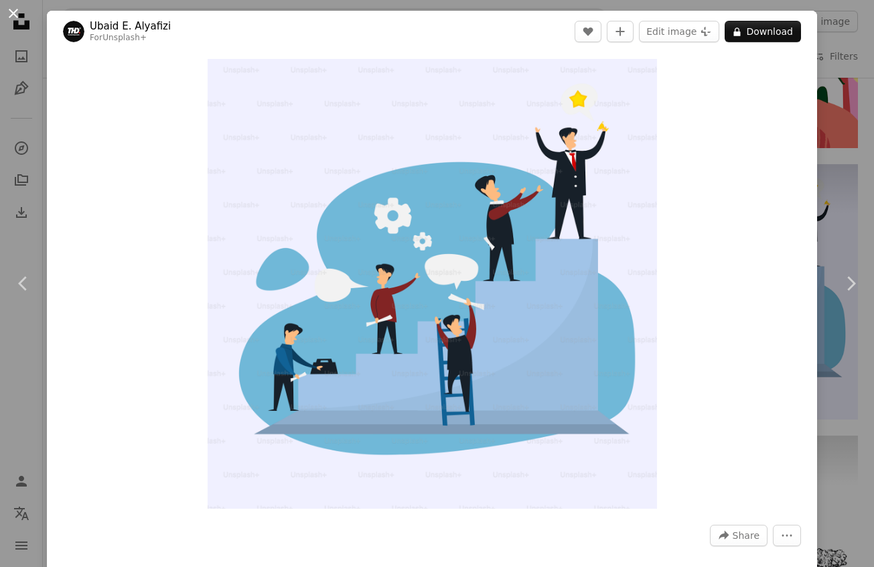
click at [12, 13] on button "An X shape" at bounding box center [13, 13] width 16 height 16
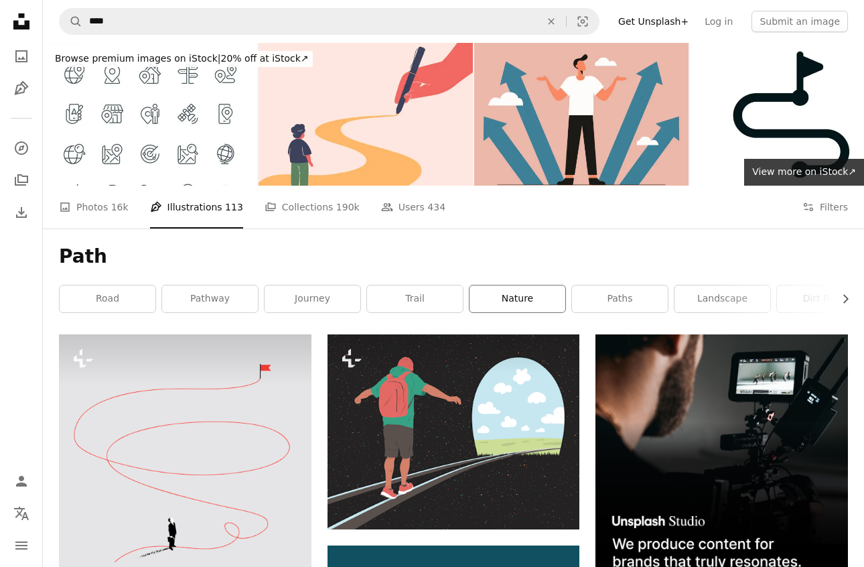
click at [504, 298] on link "nature" at bounding box center [517, 298] width 96 height 27
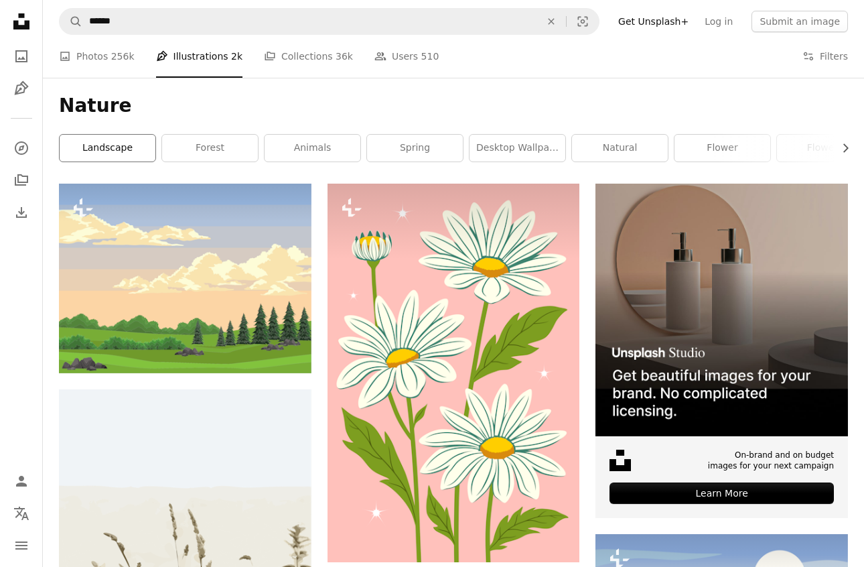
click at [117, 149] on link "landscape" at bounding box center [108, 148] width 96 height 27
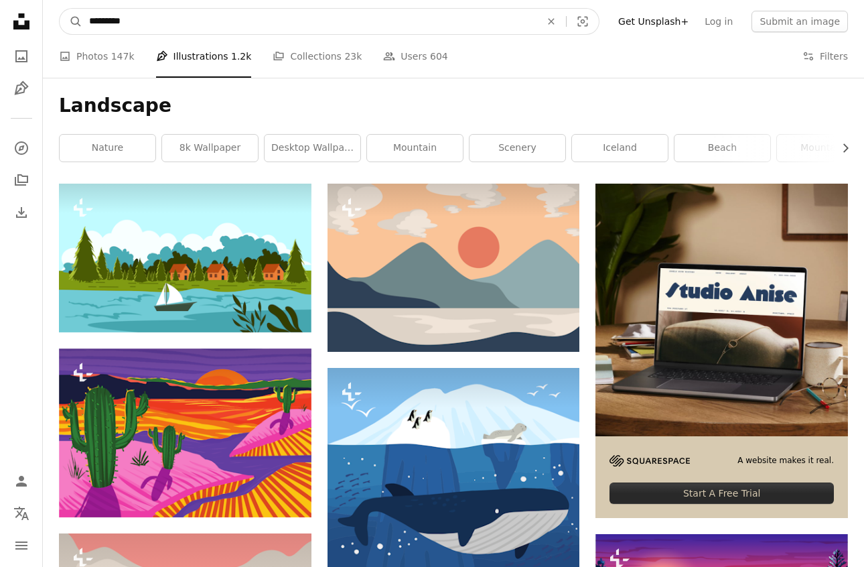
click at [124, 21] on input "*********" at bounding box center [309, 21] width 454 height 25
type input "********"
click button "A magnifying glass" at bounding box center [71, 21] width 23 height 25
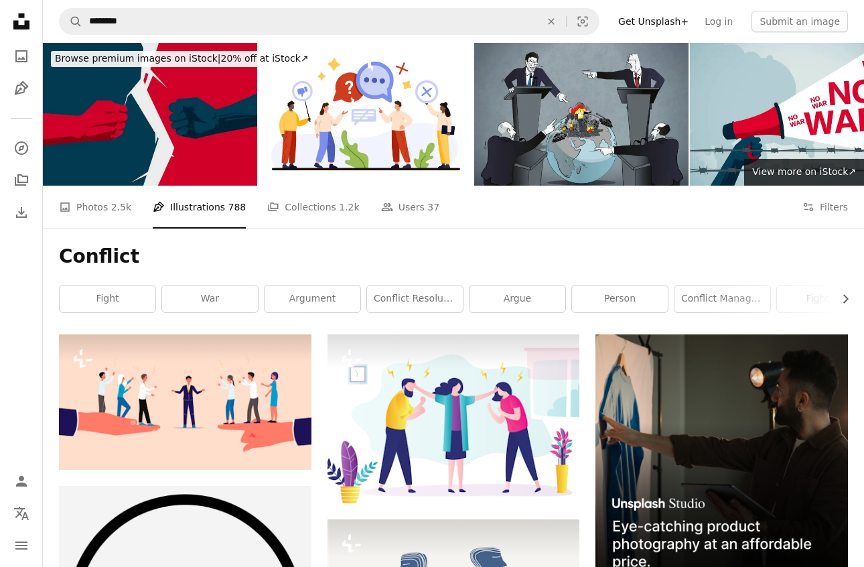
click at [202, 138] on img at bounding box center [150, 114] width 214 height 143
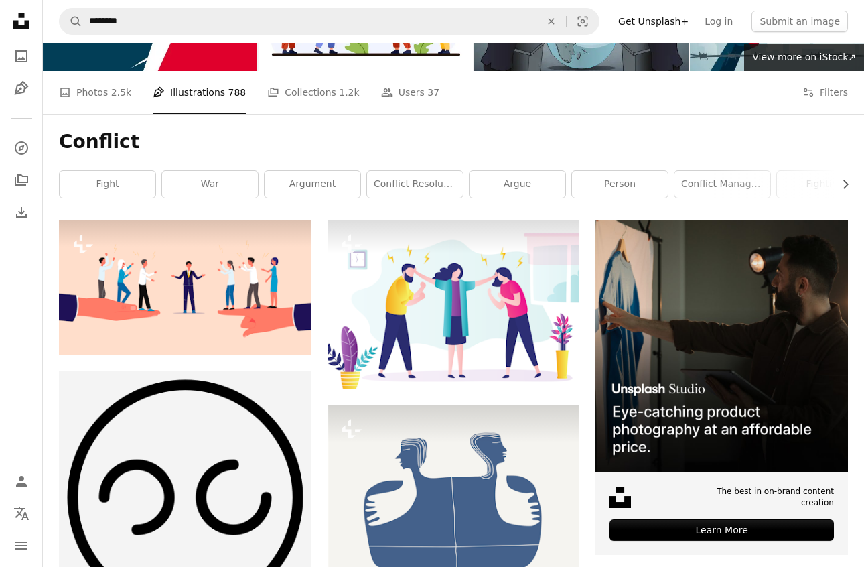
scroll to position [5, 0]
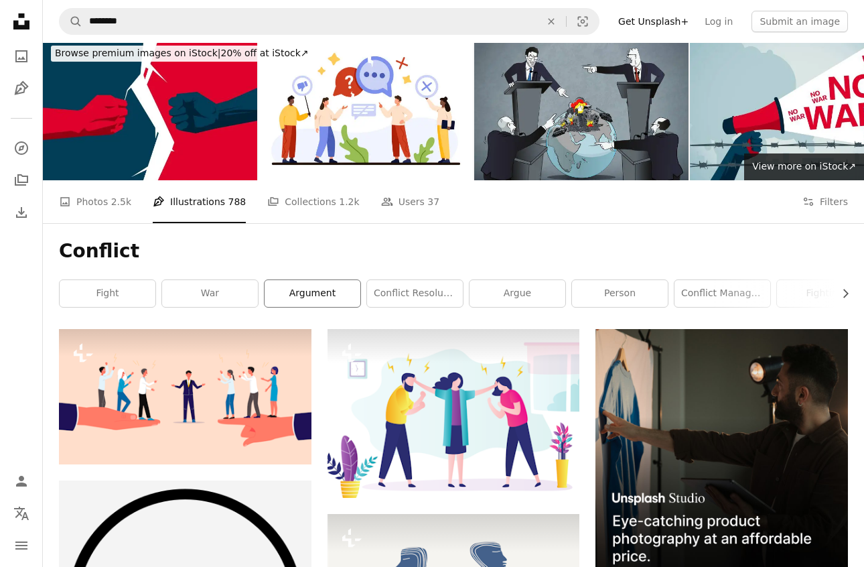
click at [302, 293] on link "argument" at bounding box center [313, 293] width 96 height 27
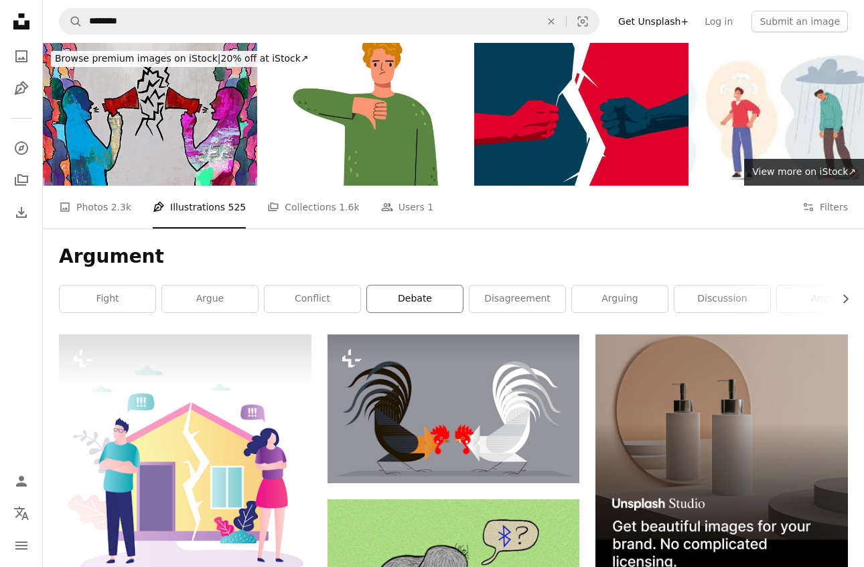
click at [434, 298] on link "debate" at bounding box center [415, 298] width 96 height 27
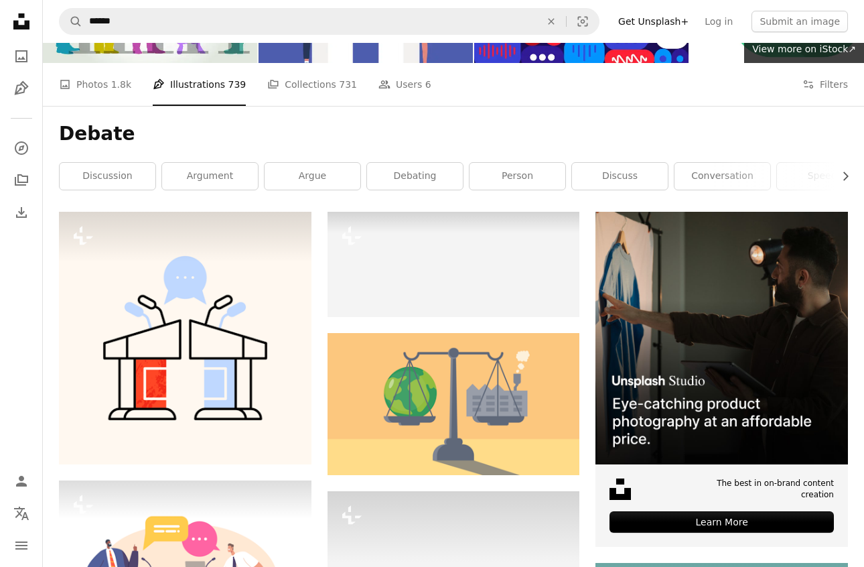
scroll to position [123, 0]
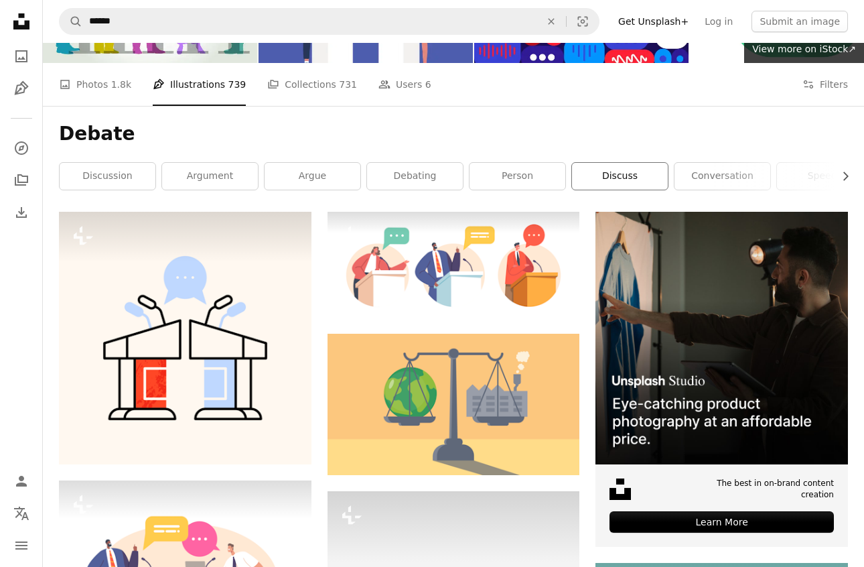
click at [611, 170] on link "discuss" at bounding box center [620, 176] width 96 height 27
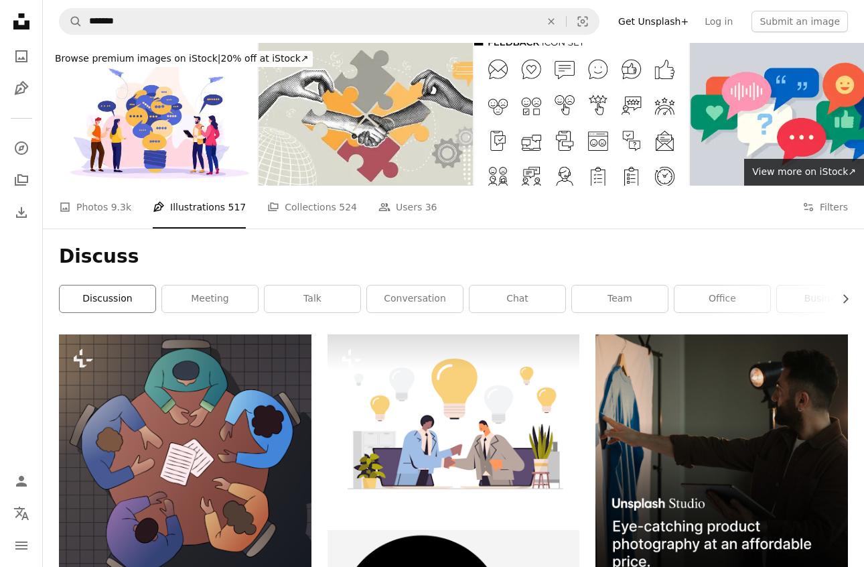
click at [141, 304] on link "discussion" at bounding box center [108, 298] width 96 height 27
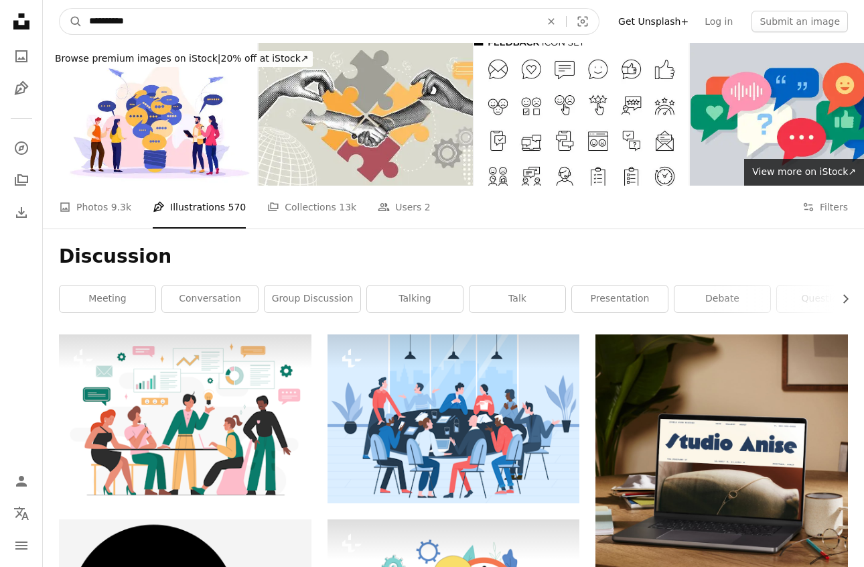
click at [159, 23] on input "**********" at bounding box center [309, 21] width 454 height 25
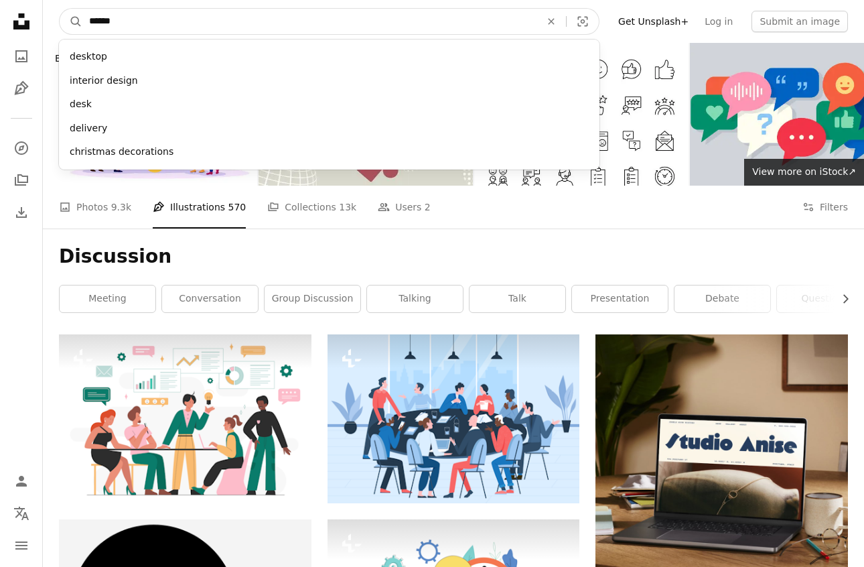
type input "******"
click at [60, 9] on button "A magnifying glass" at bounding box center [71, 21] width 23 height 25
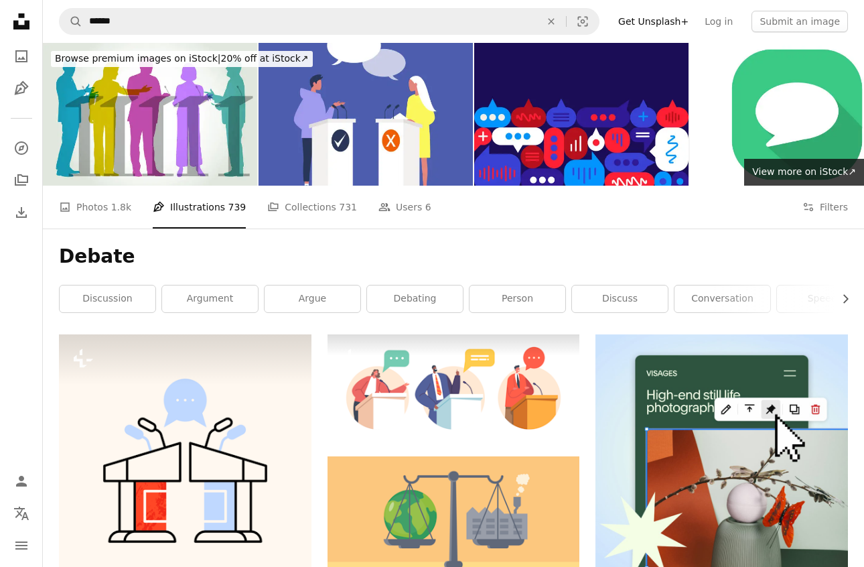
click at [131, 256] on h1 "Debate" at bounding box center [453, 256] width 789 height 24
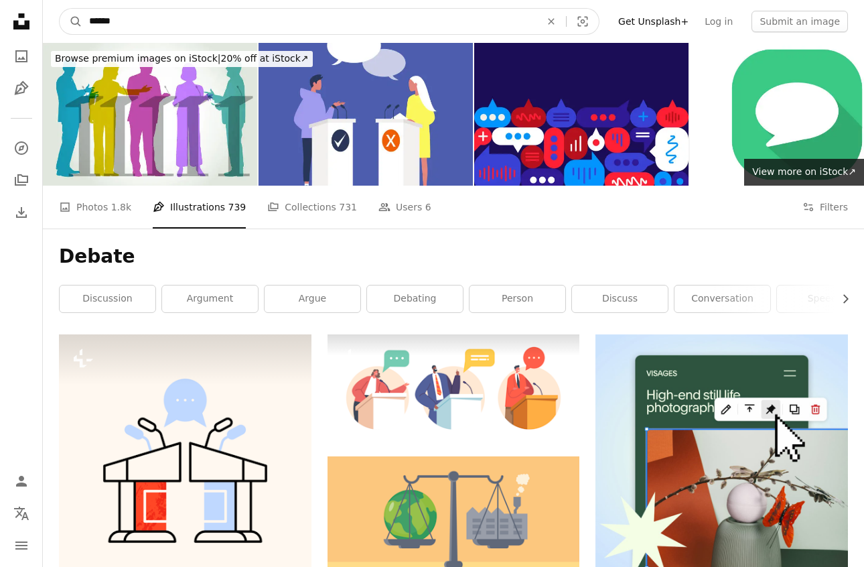
click at [102, 22] on input "******" at bounding box center [309, 21] width 454 height 25
type input "********"
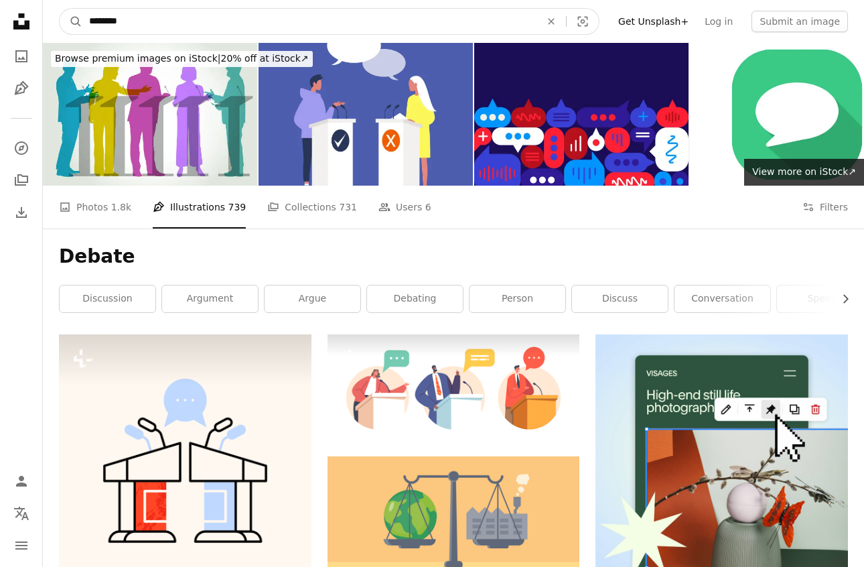
click at [60, 9] on button "A magnifying glass" at bounding box center [71, 21] width 23 height 25
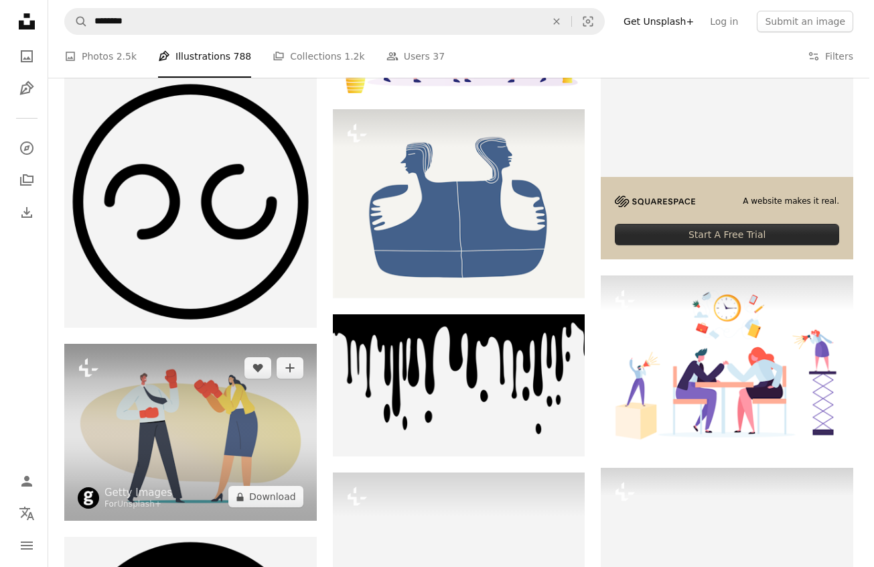
scroll to position [435, 0]
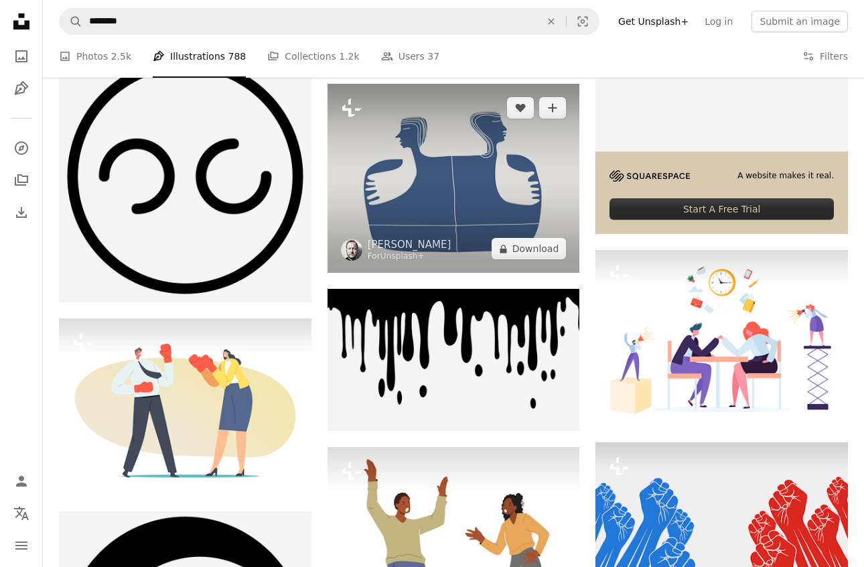
click at [417, 194] on img at bounding box center [453, 179] width 252 height 190
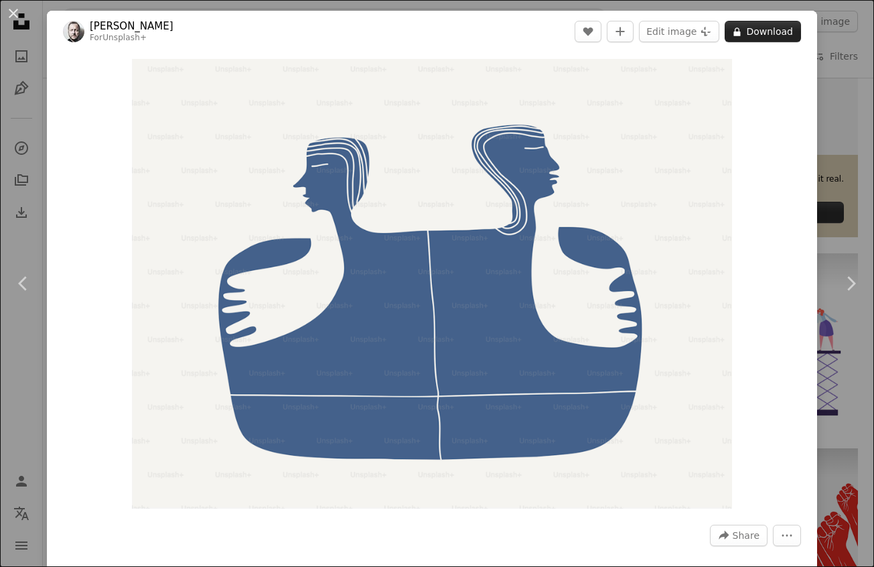
click at [752, 24] on button "A lock Download" at bounding box center [763, 31] width 76 height 21
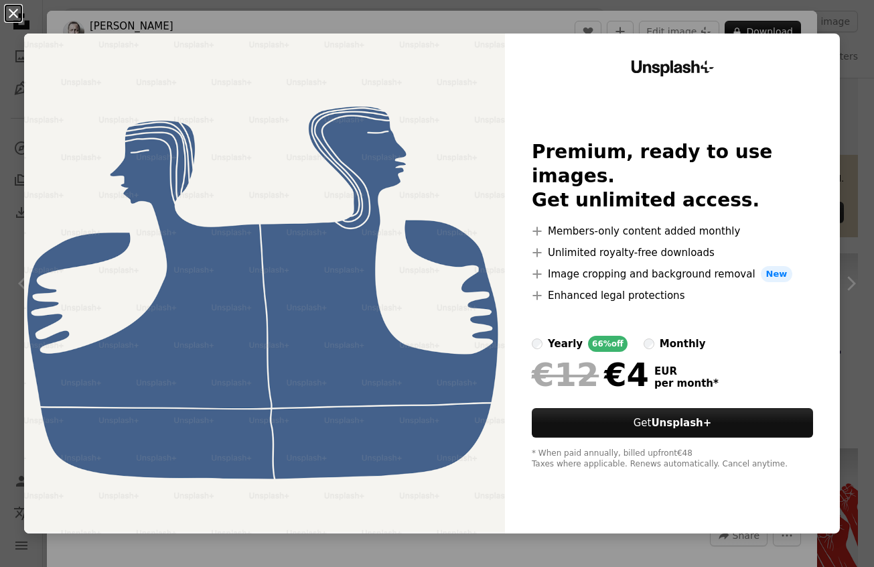
click at [15, 15] on button "An X shape" at bounding box center [13, 13] width 16 height 16
